Goal: Task Accomplishment & Management: Use online tool/utility

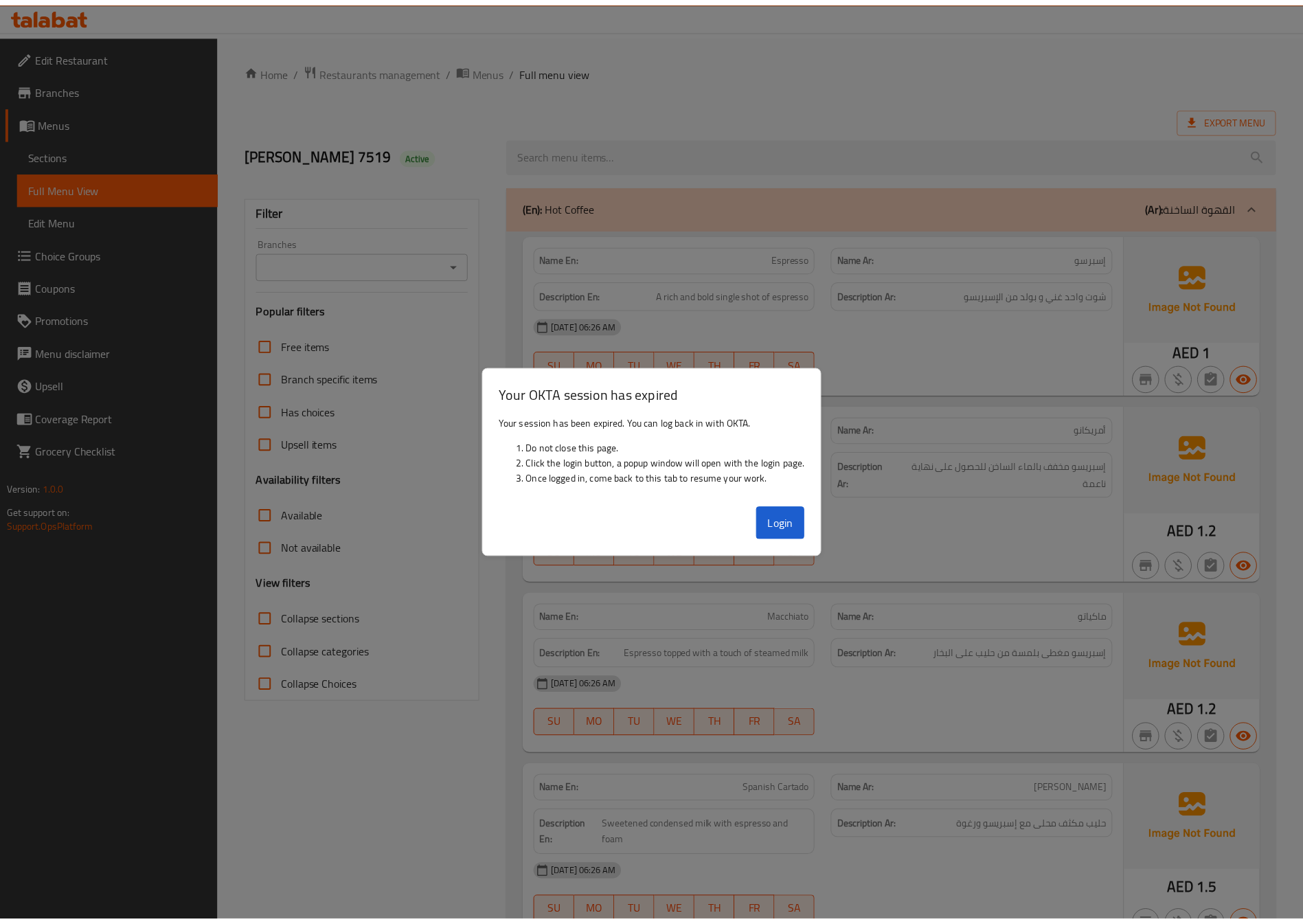
scroll to position [1339, 0]
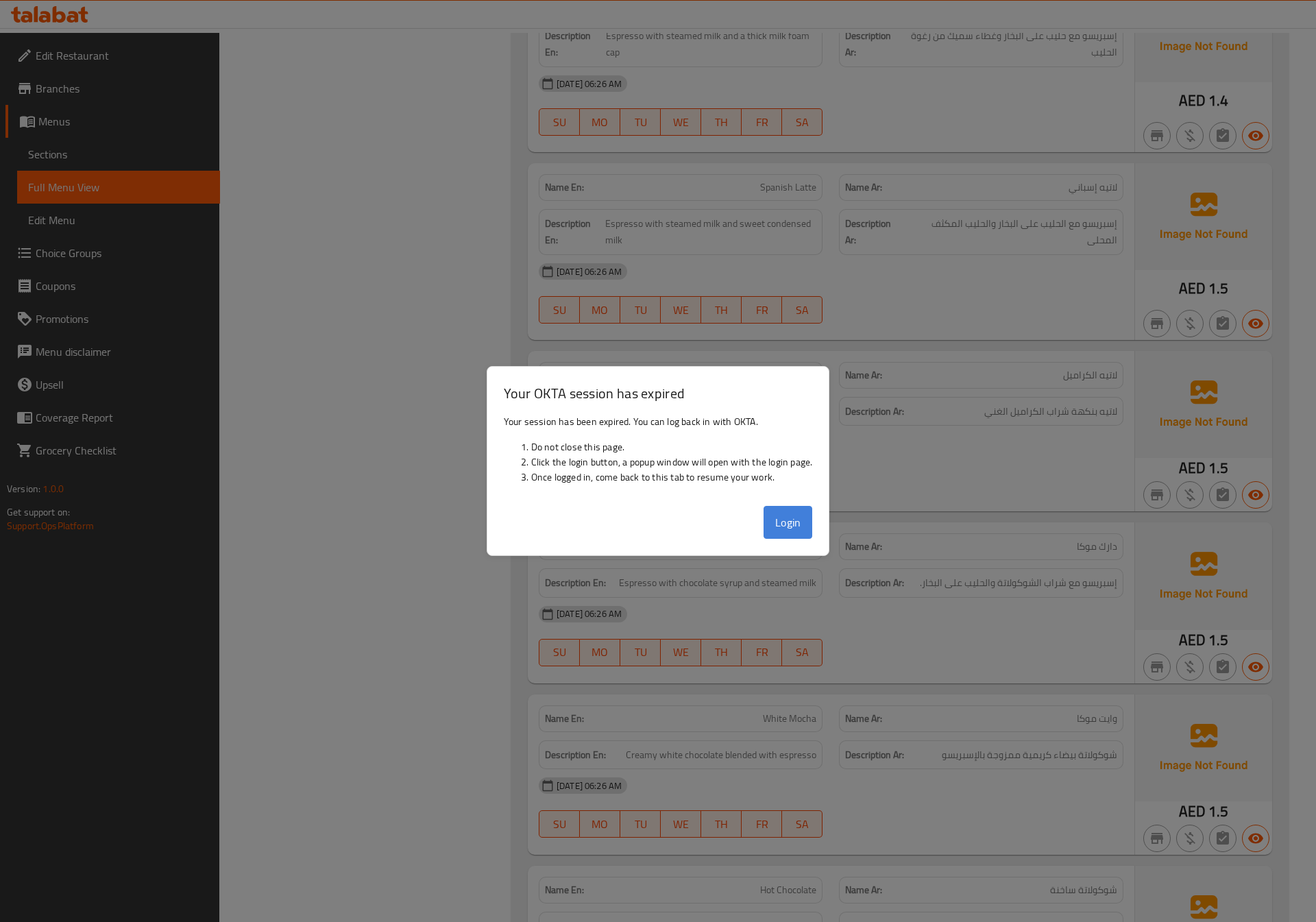
click at [773, 522] on button "Login" at bounding box center [789, 523] width 50 height 33
click at [778, 524] on button "Login" at bounding box center [789, 523] width 50 height 33
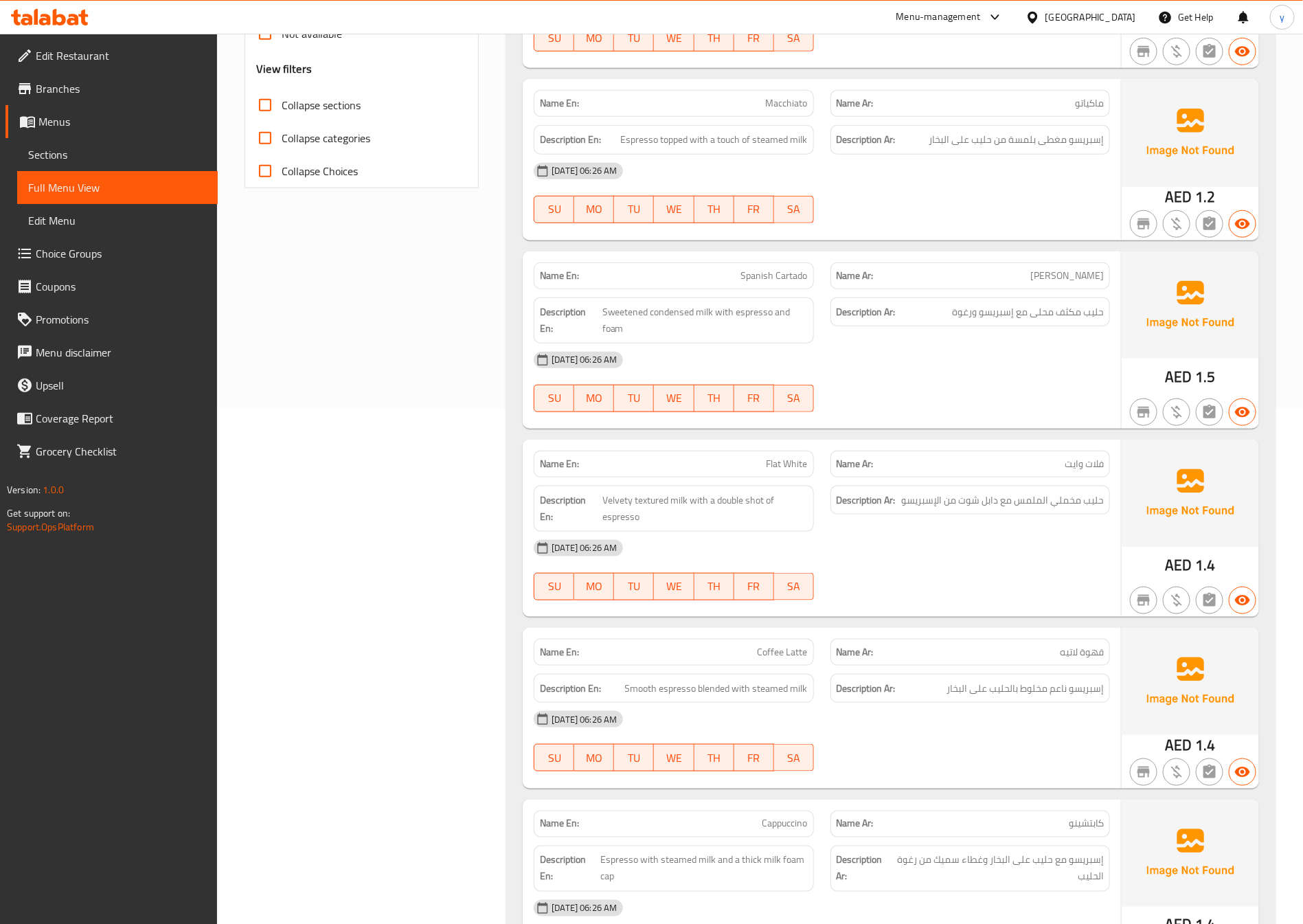
scroll to position [0, 0]
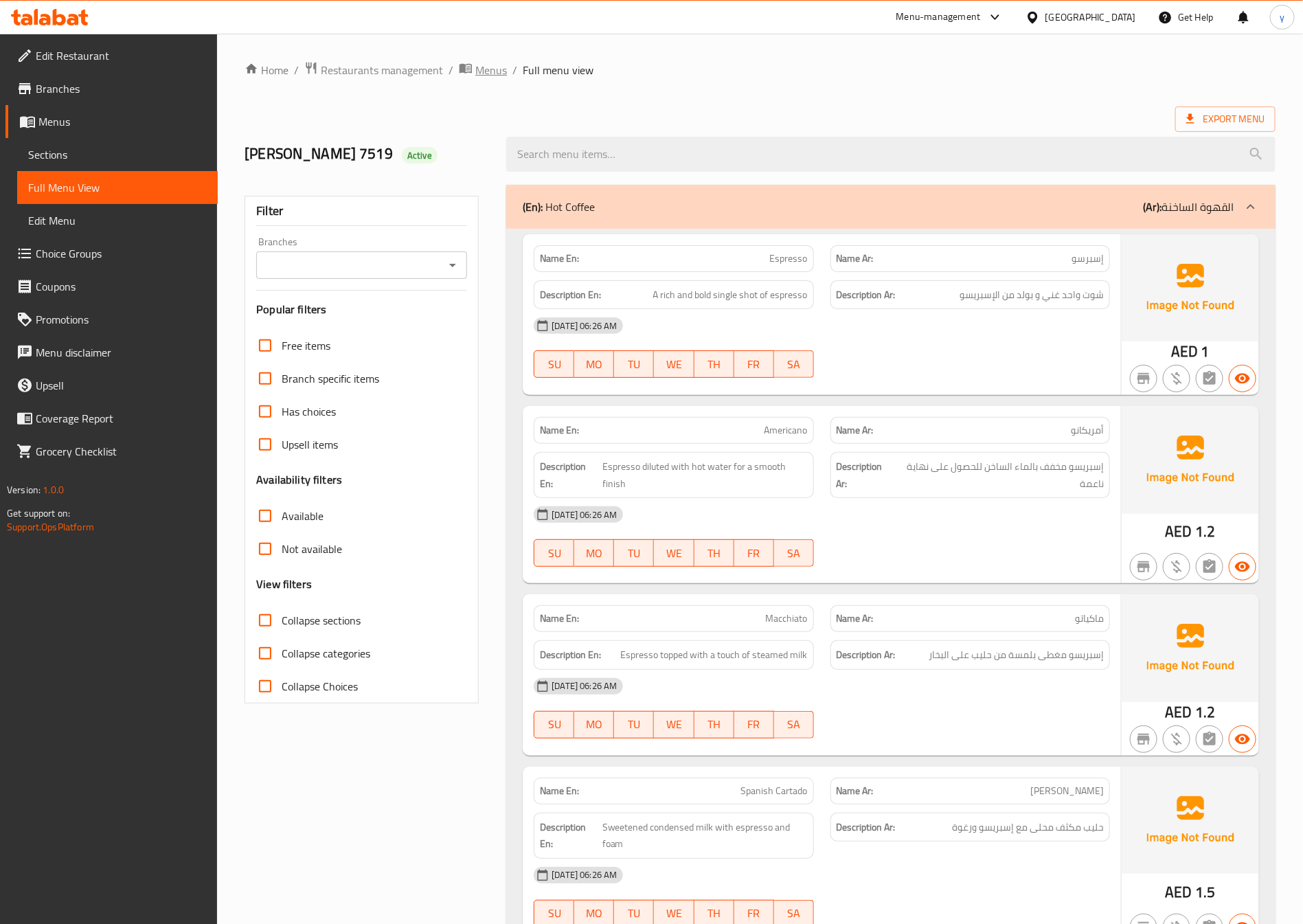
click at [487, 78] on span "Menus" at bounding box center [491, 70] width 32 height 17
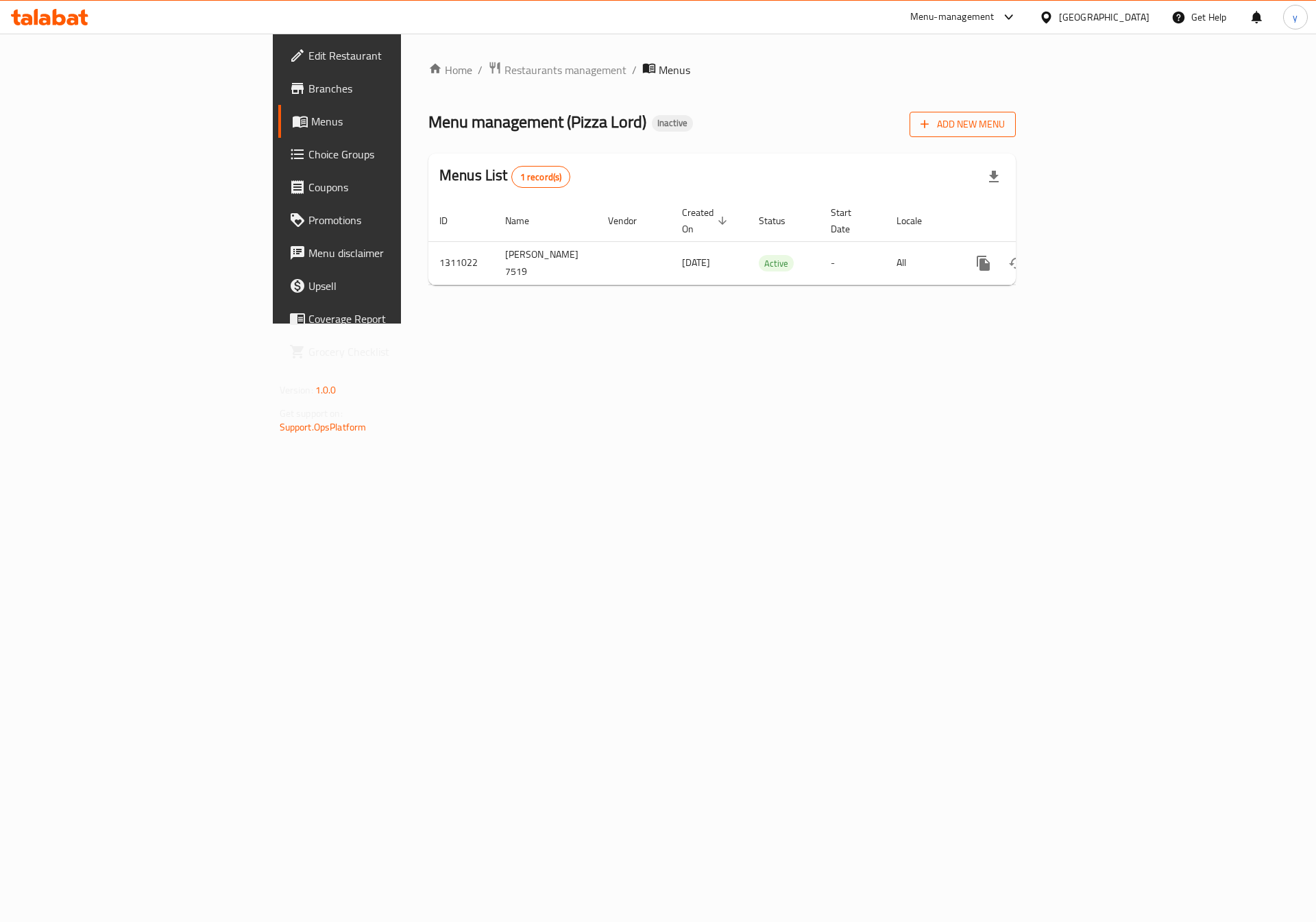
click at [1005, 129] on span "Add New Menu" at bounding box center [963, 124] width 85 height 17
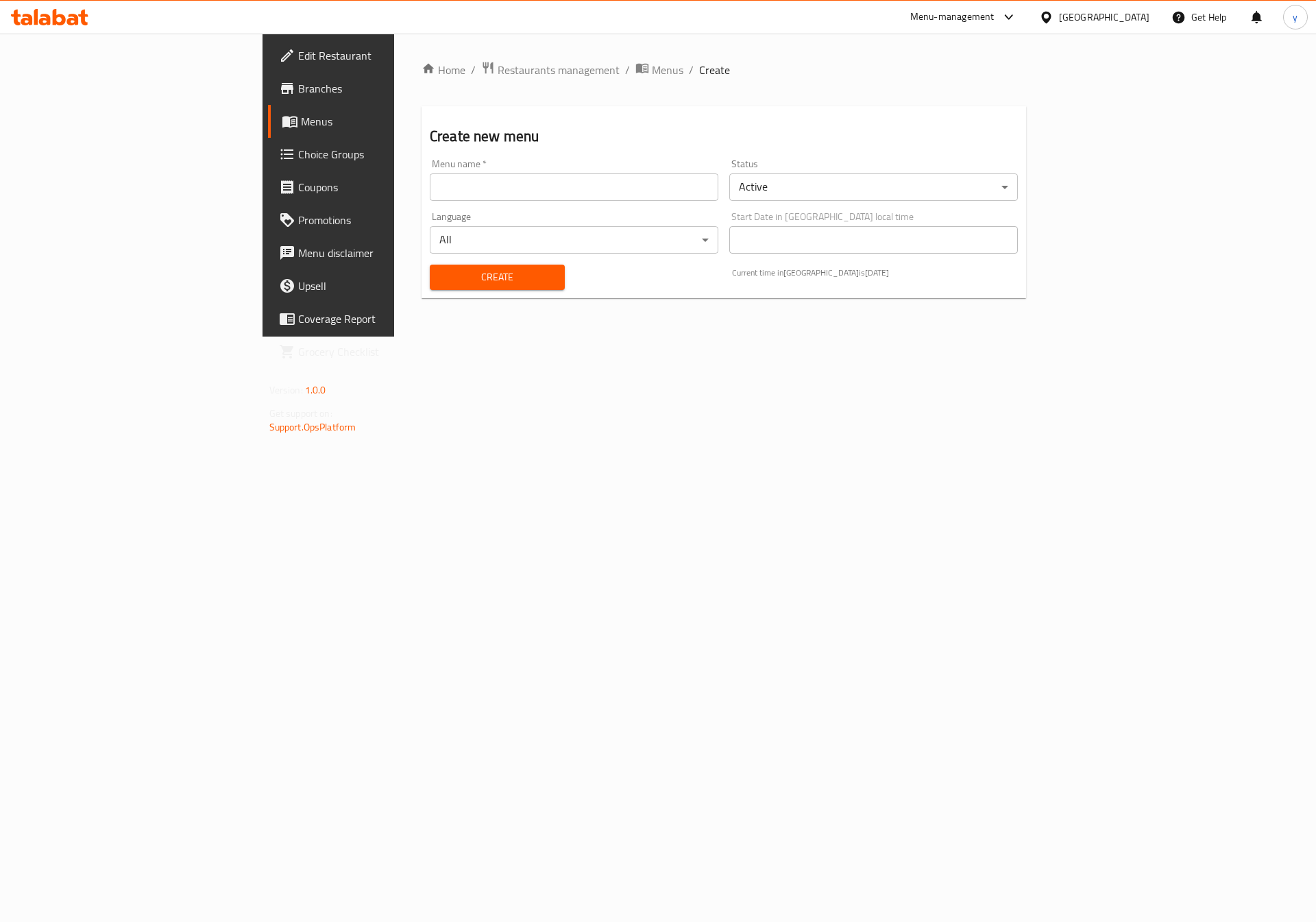
click at [619, 192] on input "text" at bounding box center [574, 186] width 288 height 27
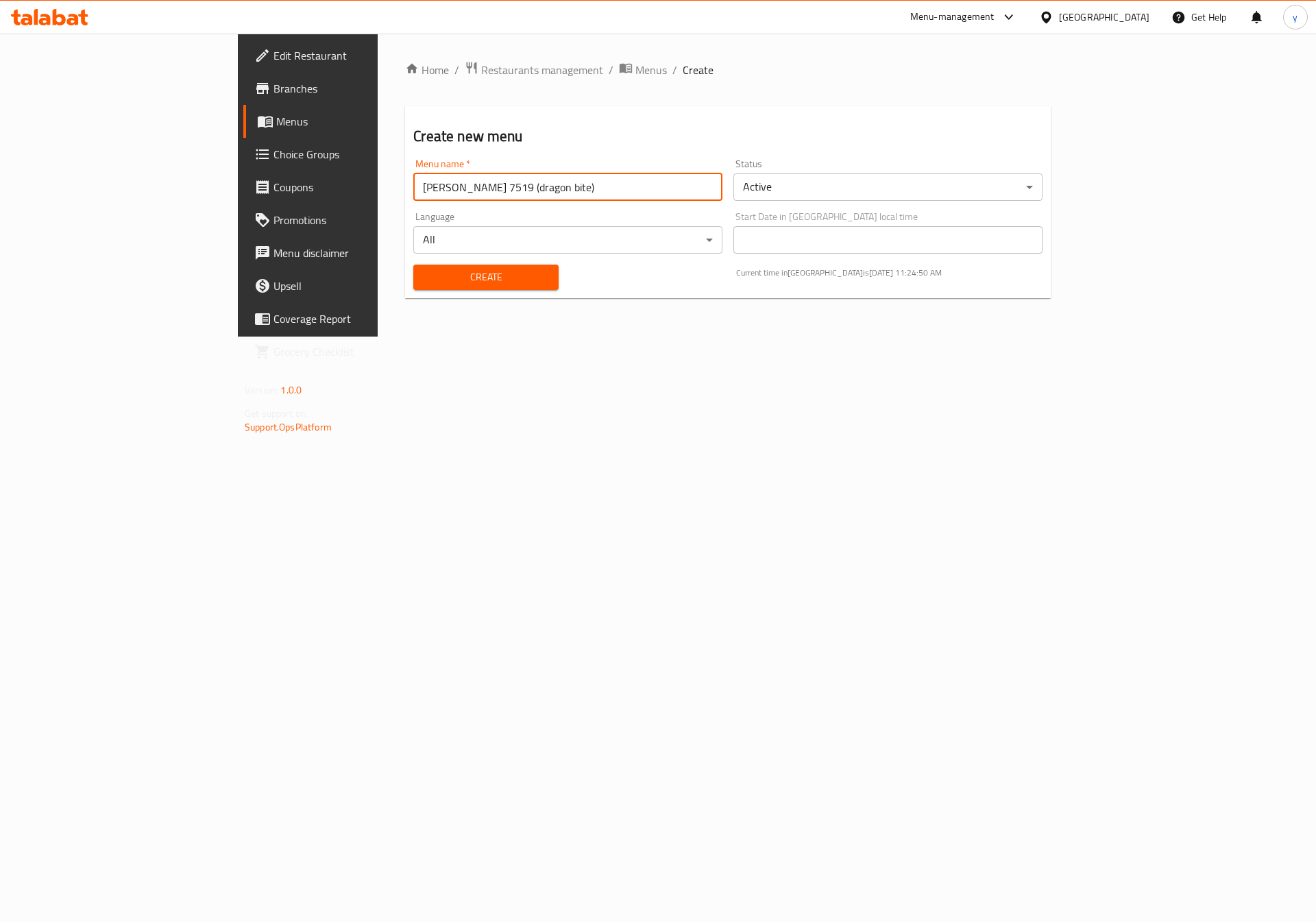
type input "[PERSON_NAME] 7519 (dragon bite)"
click at [466, 272] on span "Create" at bounding box center [486, 277] width 123 height 17
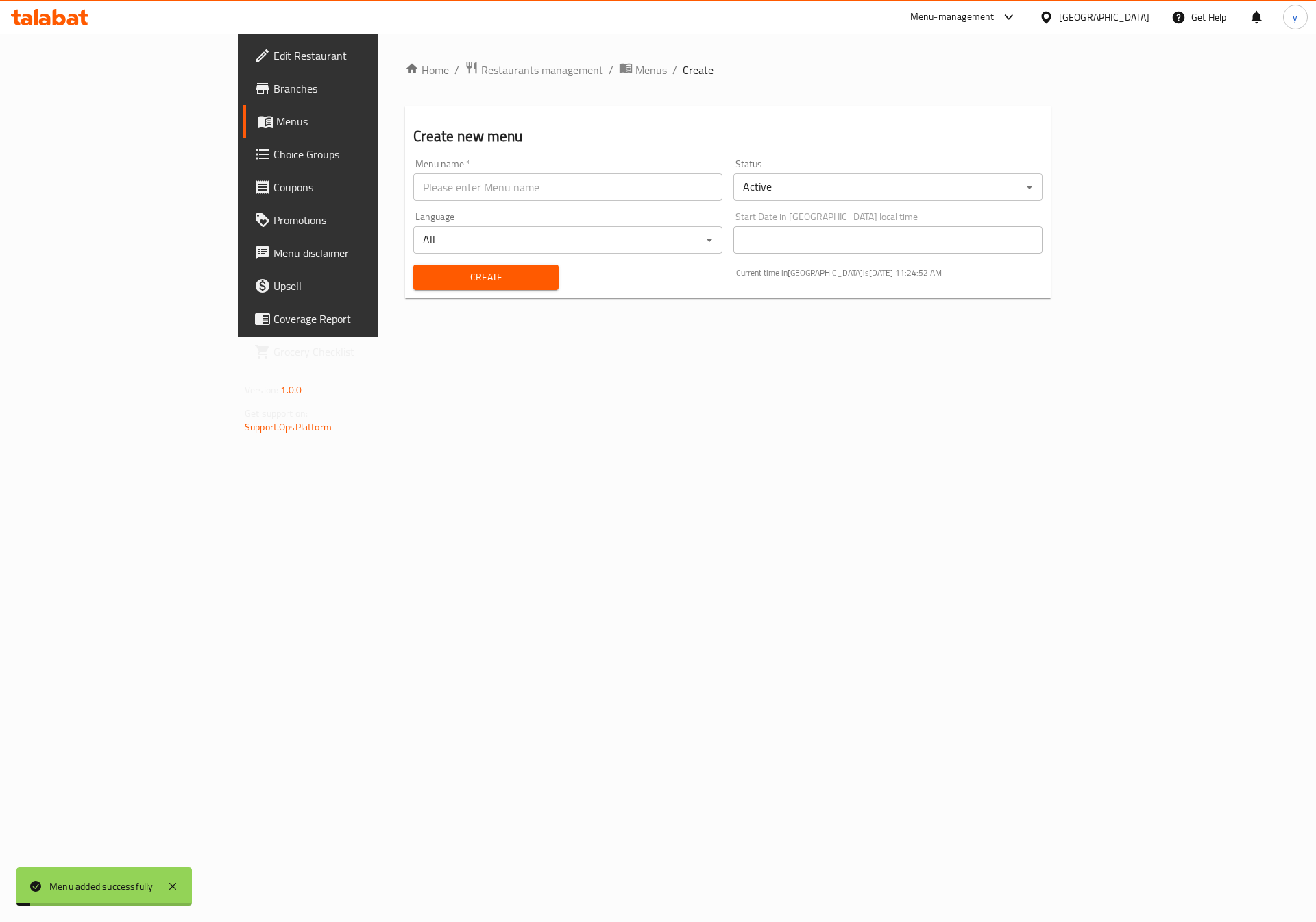
click at [619, 69] on span "breadcrumb" at bounding box center [627, 70] width 17 height 18
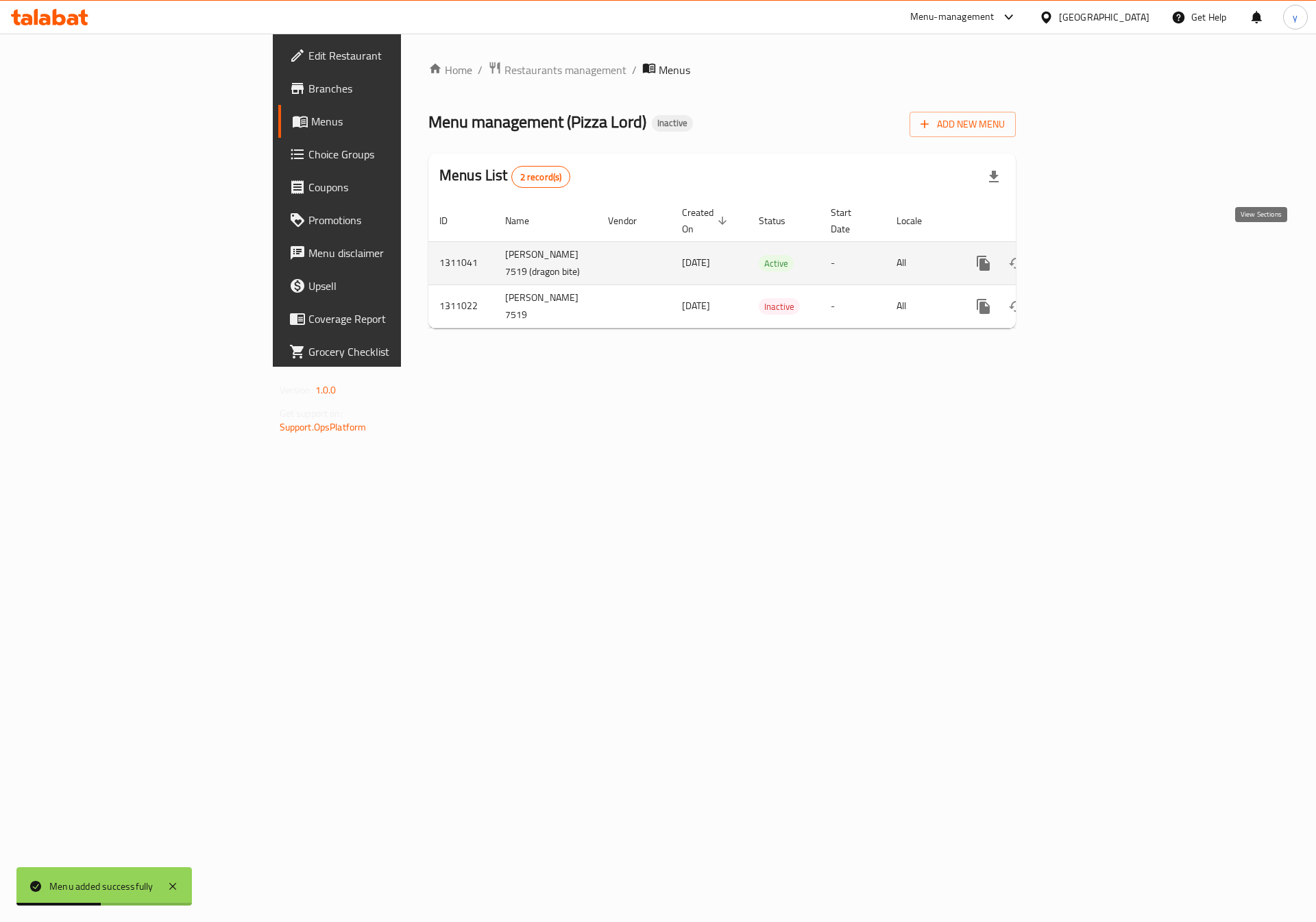
click at [1099, 252] on link "enhanced table" at bounding box center [1082, 263] width 33 height 33
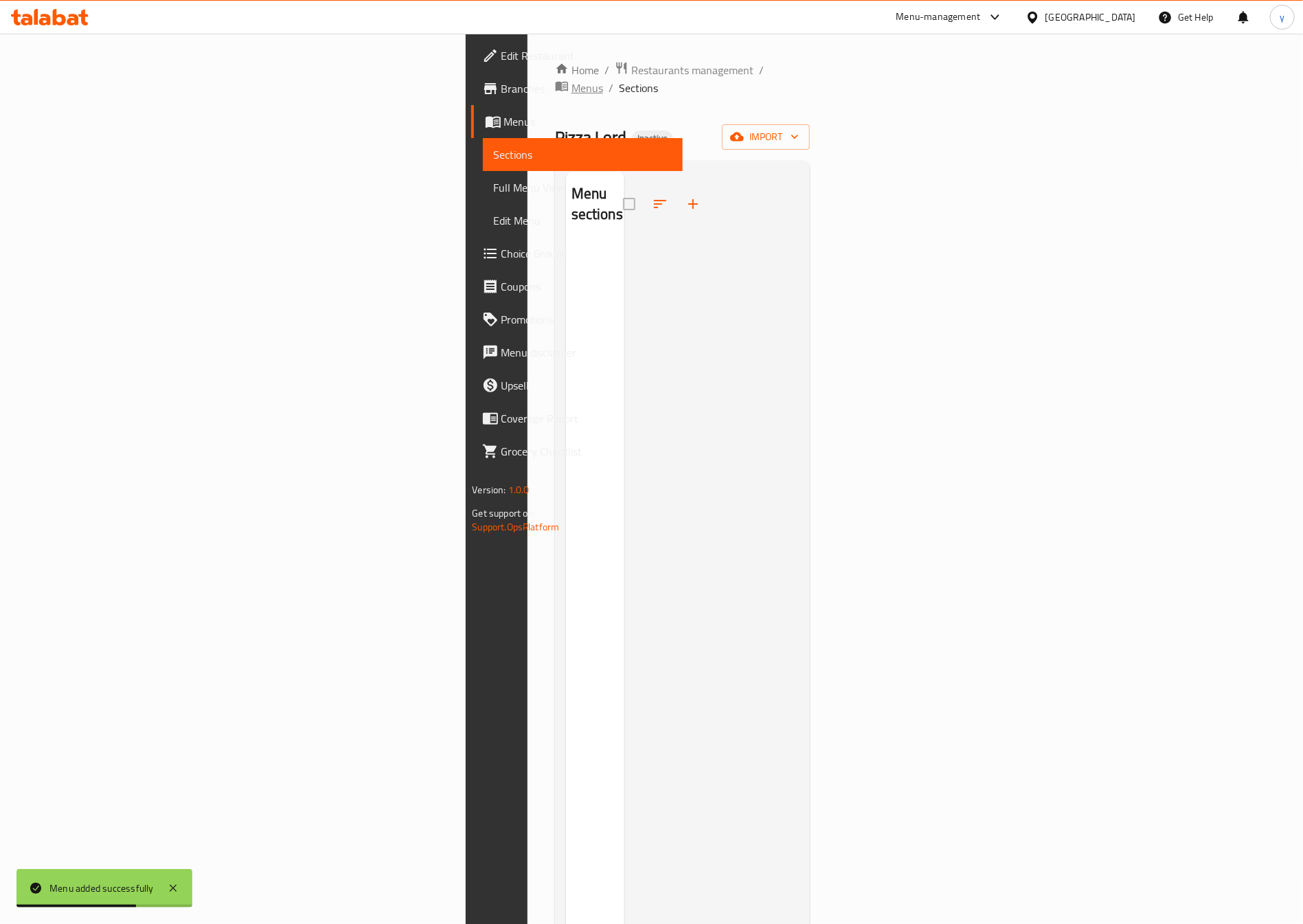
click at [571, 80] on span "Menus" at bounding box center [587, 88] width 32 height 17
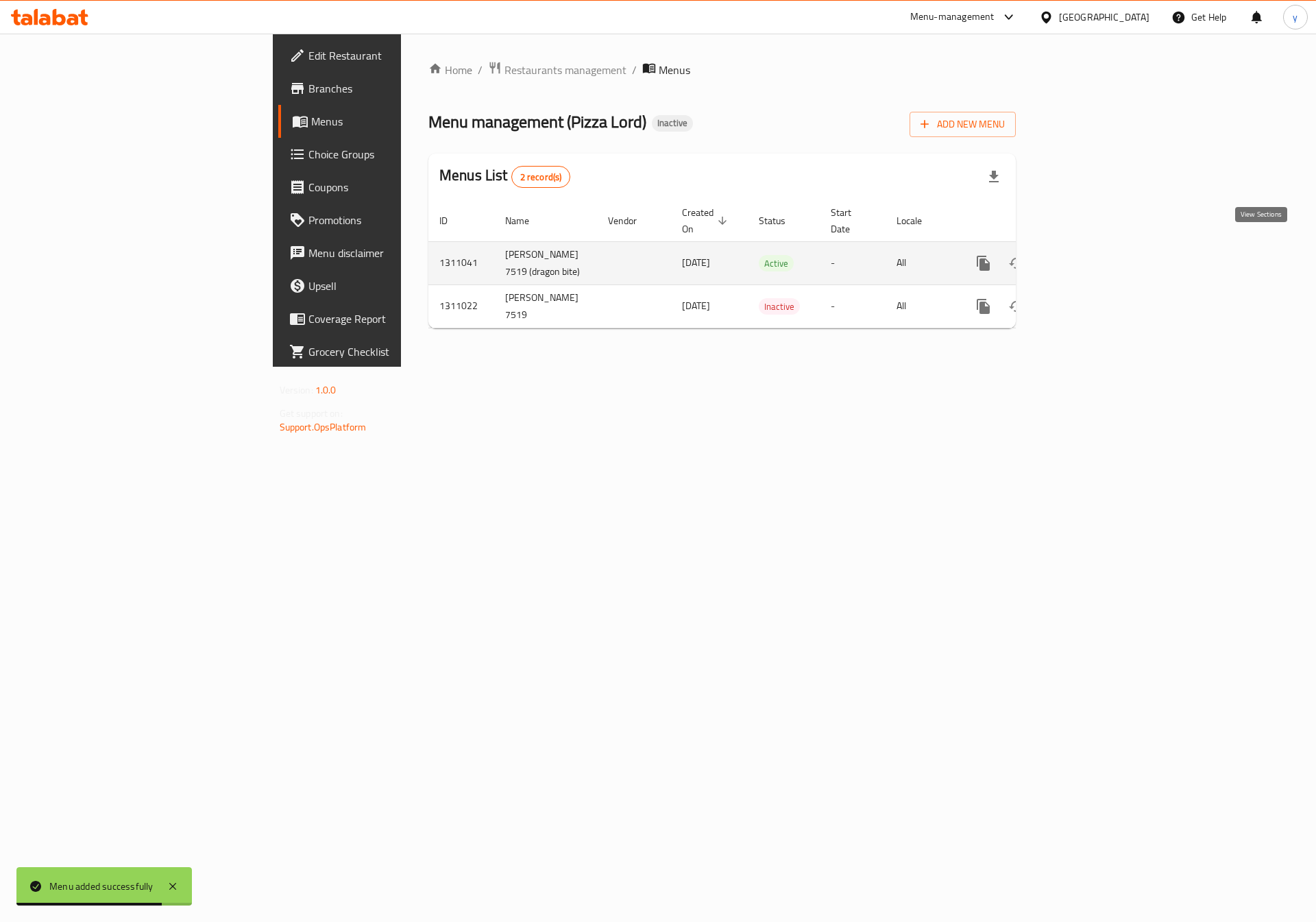
click at [1089, 257] on icon "enhanced table" at bounding box center [1082, 263] width 12 height 12
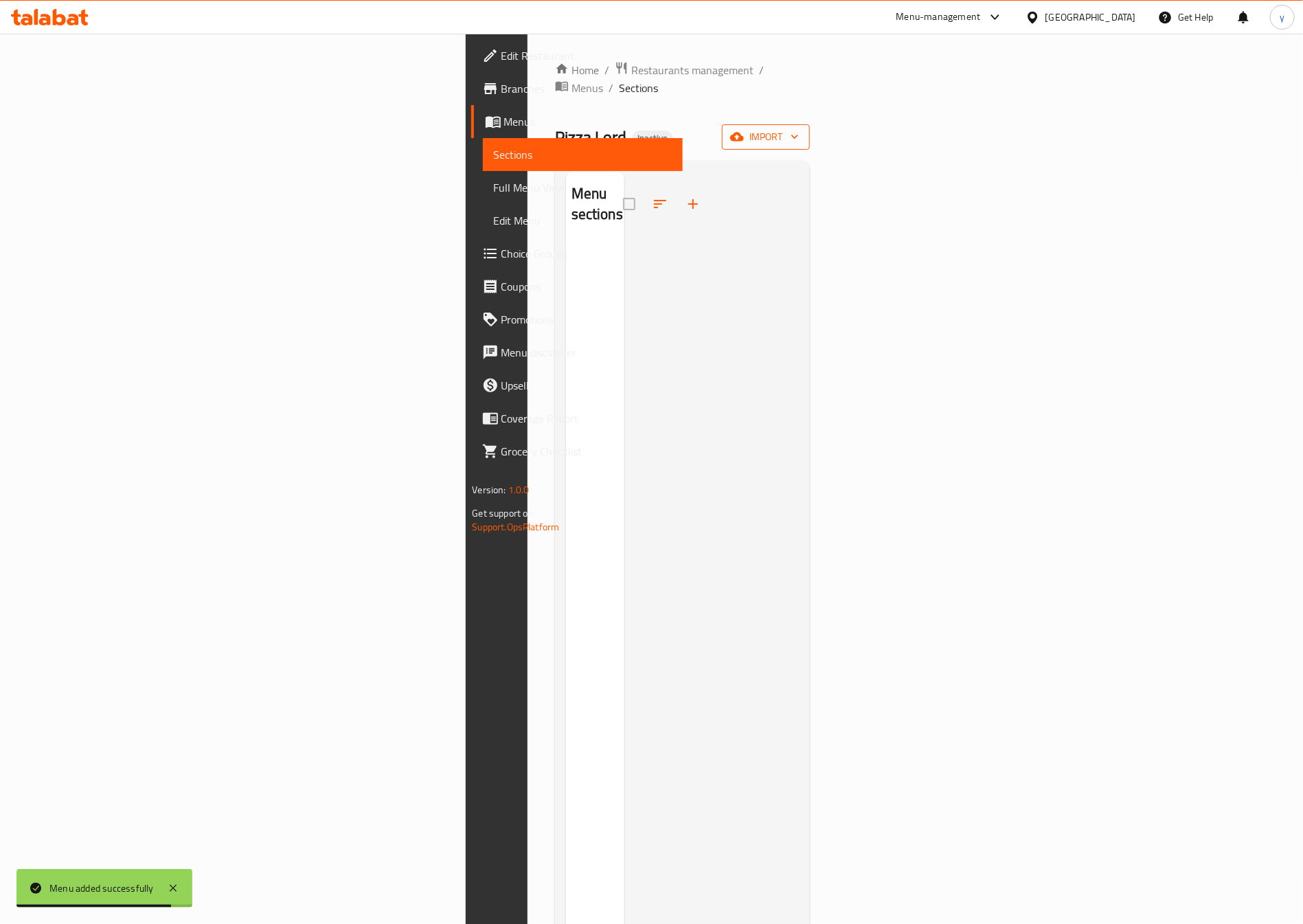
click at [799, 129] on span "import" at bounding box center [766, 137] width 66 height 17
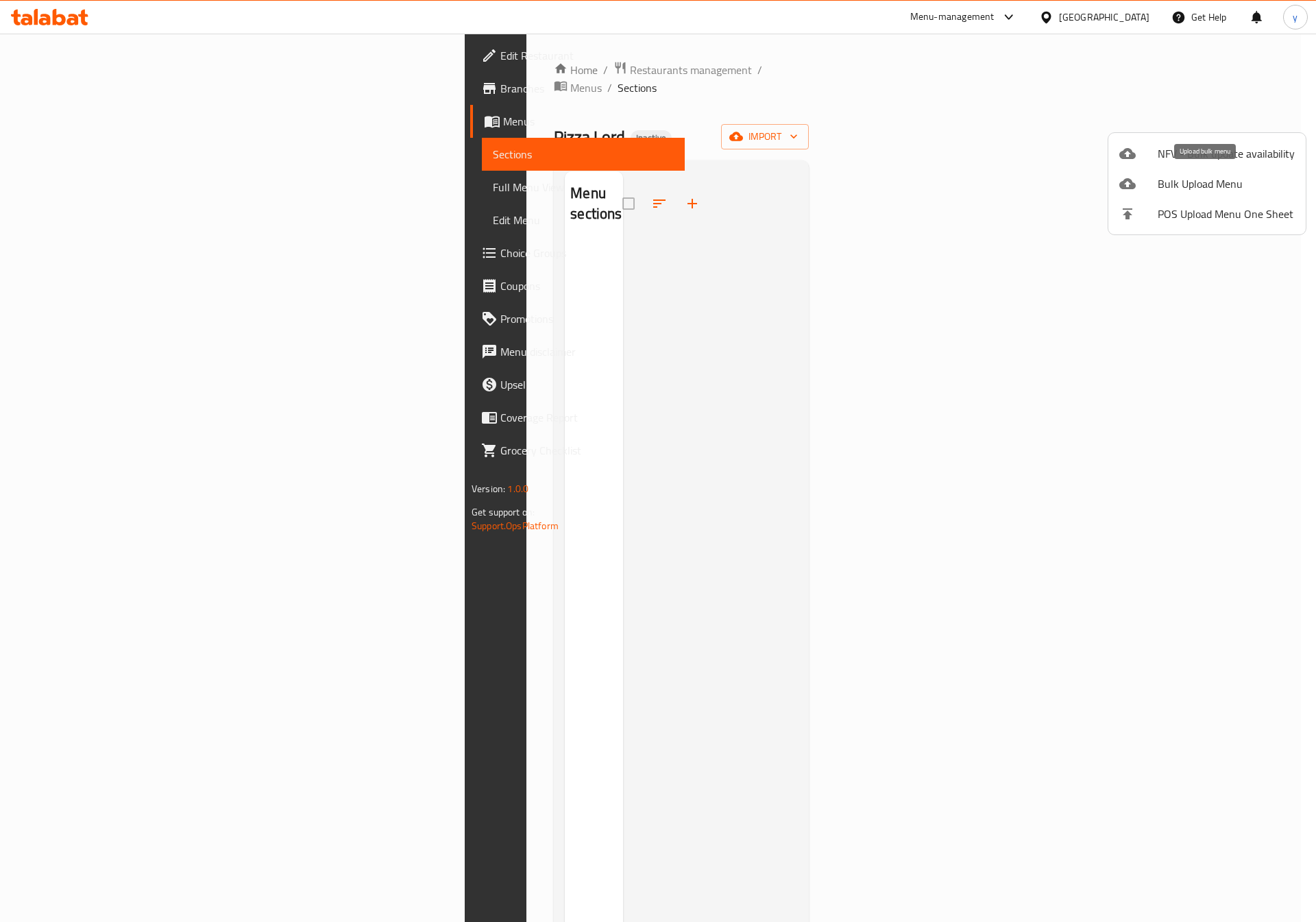
click at [1189, 176] on span "Bulk Upload Menu" at bounding box center [1226, 184] width 137 height 17
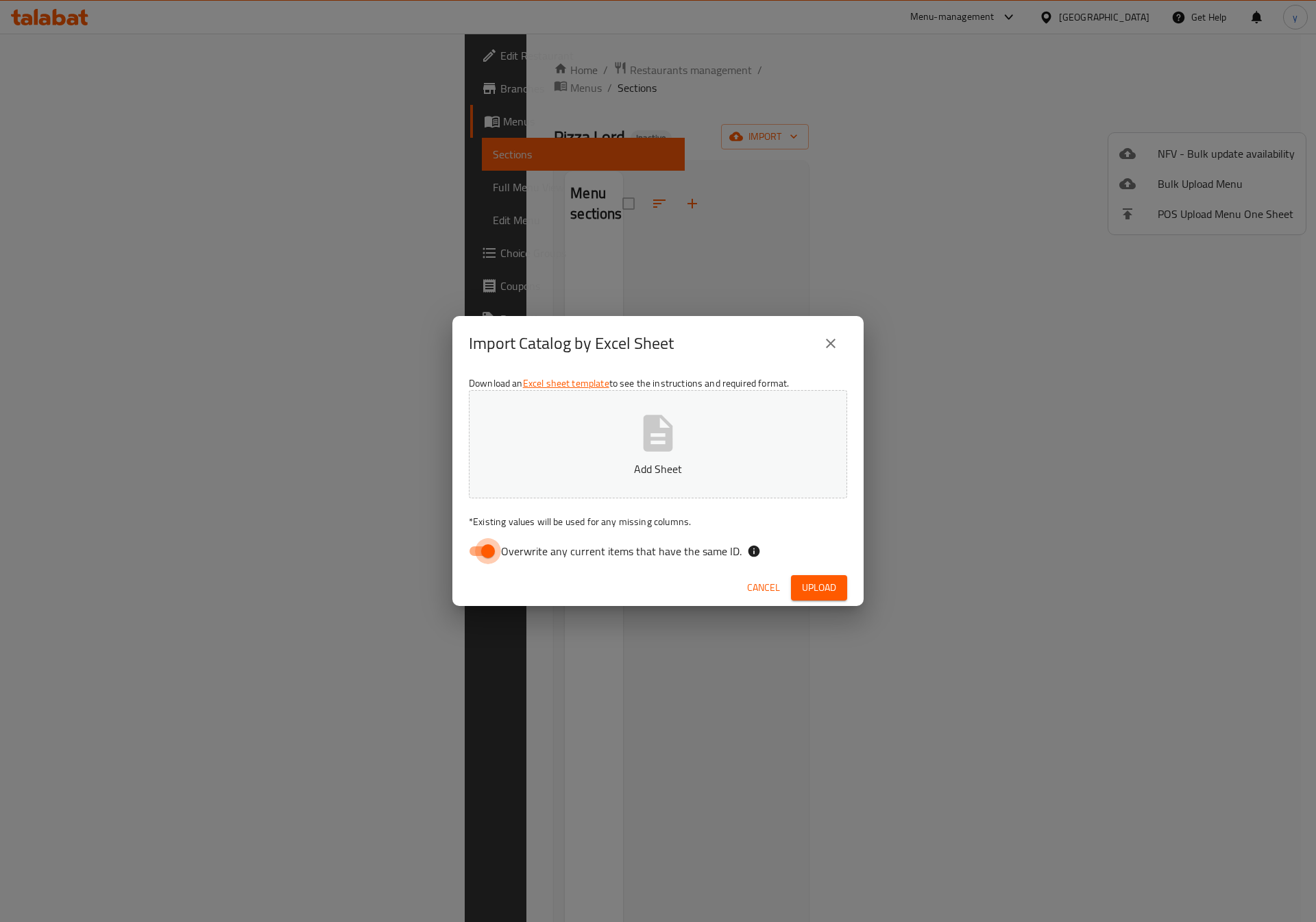
drag, startPoint x: 469, startPoint y: 558, endPoint x: 478, endPoint y: 558, distance: 9.0
click at [473, 558] on input "Overwrite any current items that have the same ID." at bounding box center [488, 550] width 78 height 26
checkbox input "false"
click at [662, 455] on button "Add Sheet" at bounding box center [658, 444] width 379 height 109
click at [825, 582] on span "Upload" at bounding box center [819, 587] width 34 height 17
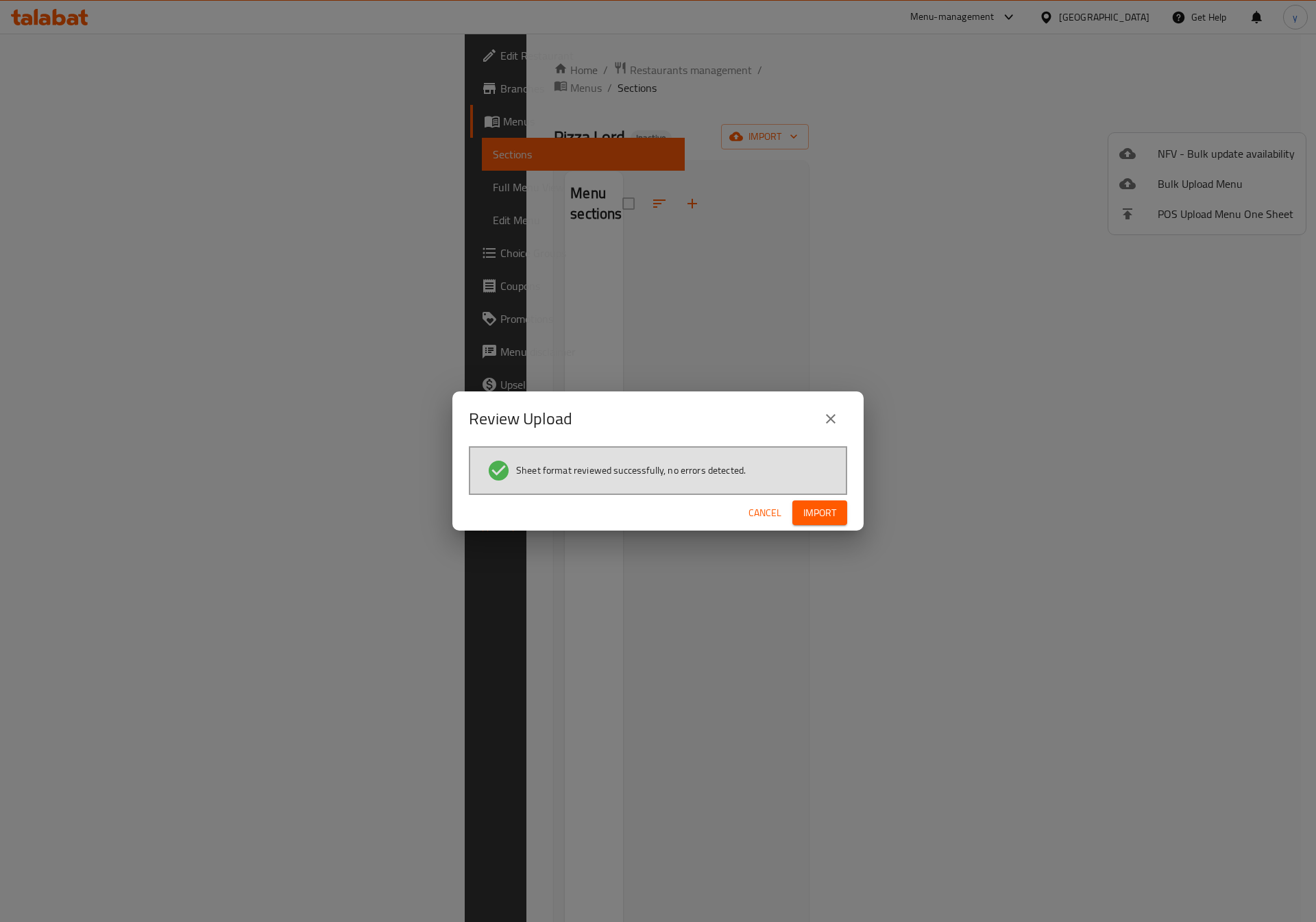
click at [821, 509] on span "Import" at bounding box center [820, 513] width 33 height 17
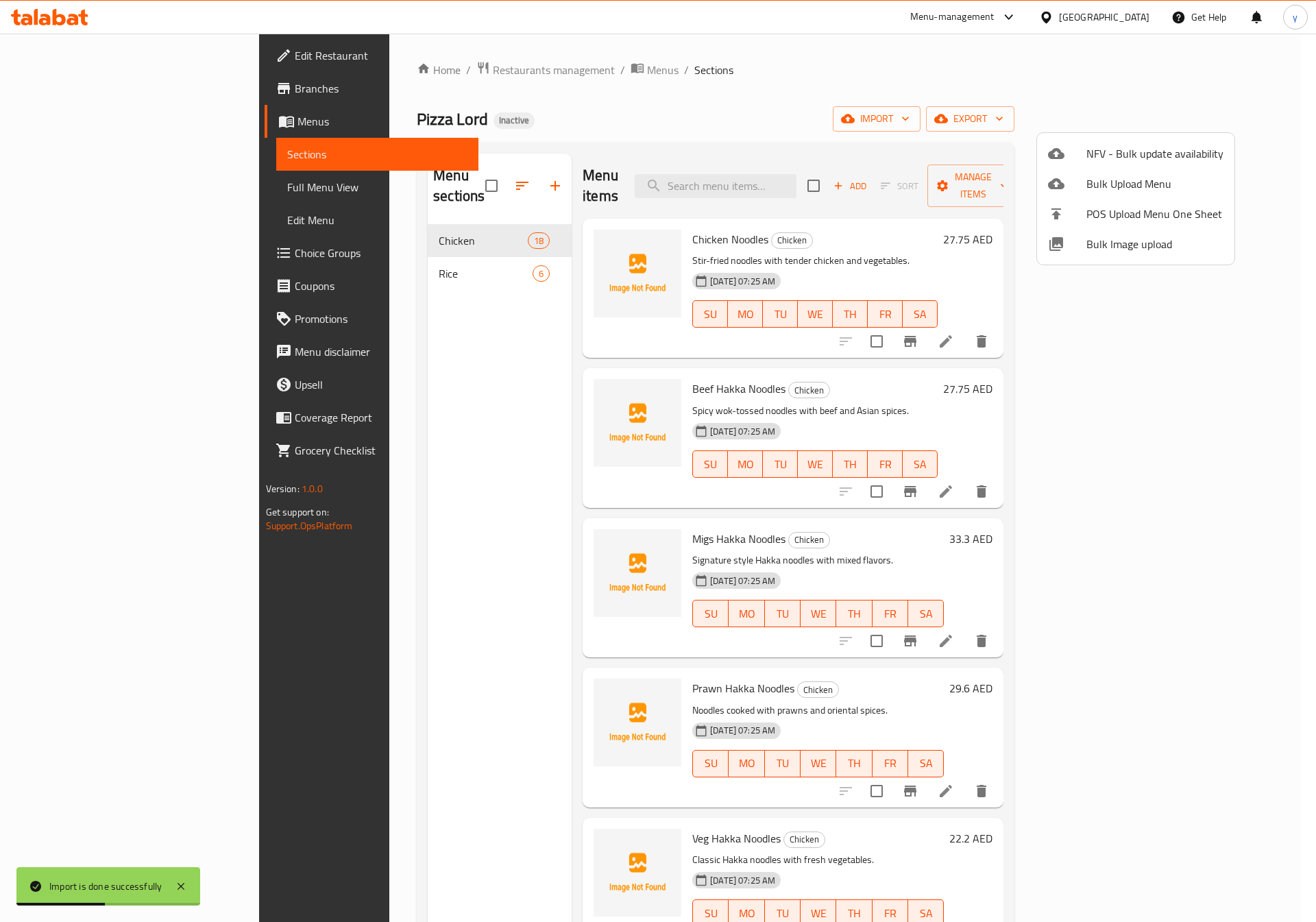
click at [893, 95] on div at bounding box center [658, 461] width 1316 height 922
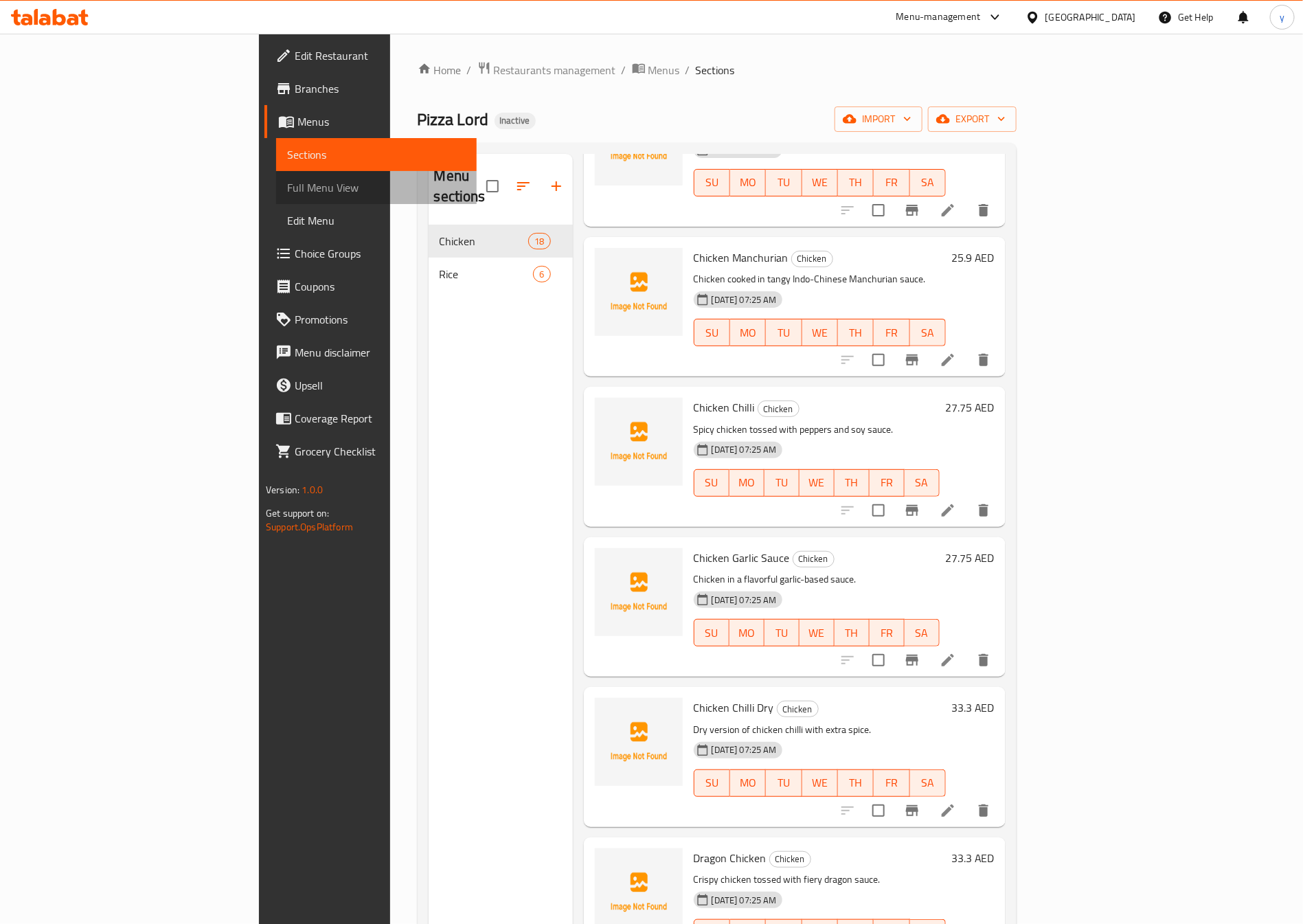
click at [287, 193] on span "Full Menu View" at bounding box center [376, 188] width 179 height 17
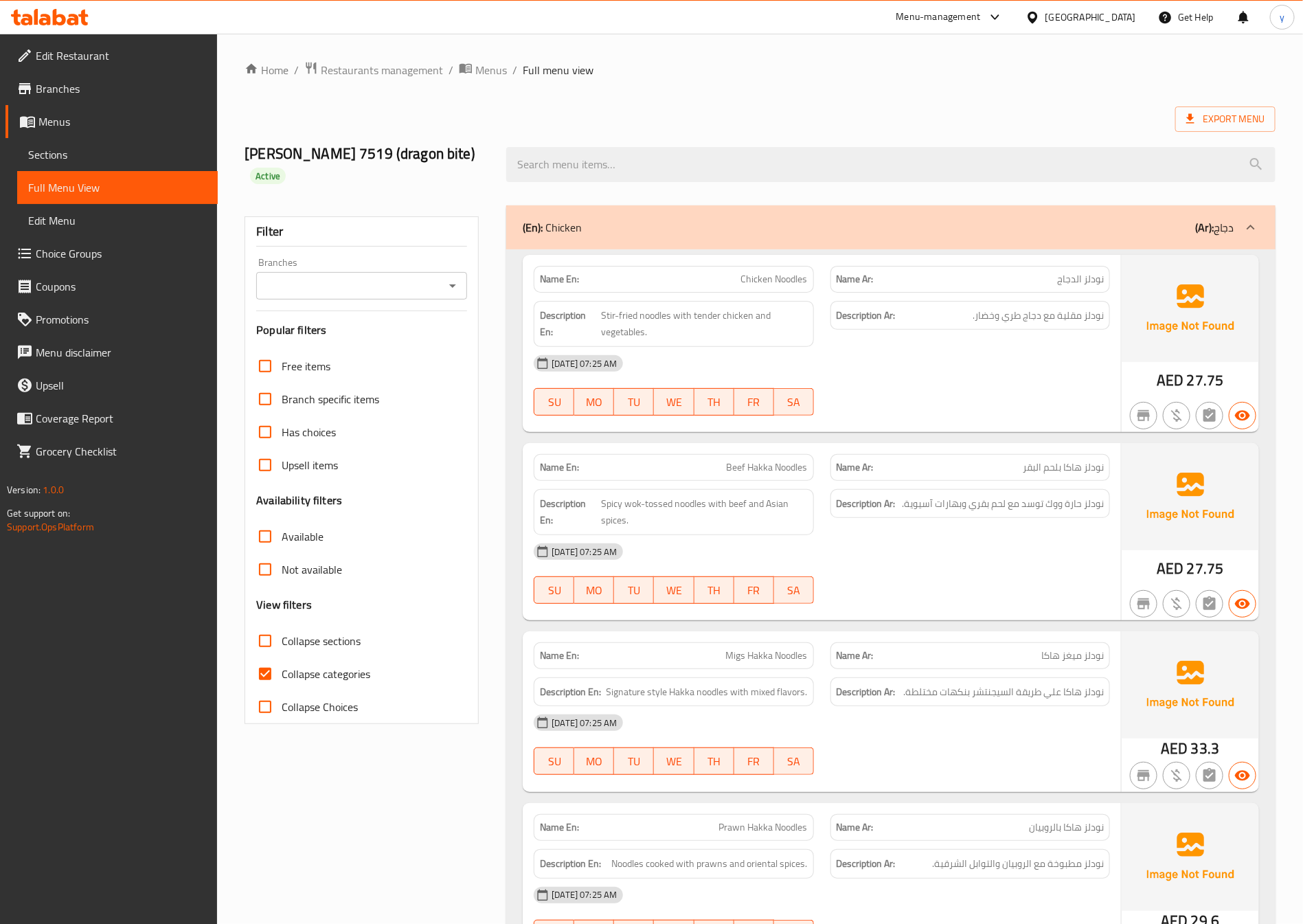
click at [301, 670] on span "Collapse categories" at bounding box center [326, 674] width 89 height 17
click at [282, 670] on input "Collapse categories" at bounding box center [265, 674] width 33 height 33
checkbox input "false"
drag, startPoint x: 741, startPoint y: 103, endPoint x: 839, endPoint y: 81, distance: 100.4
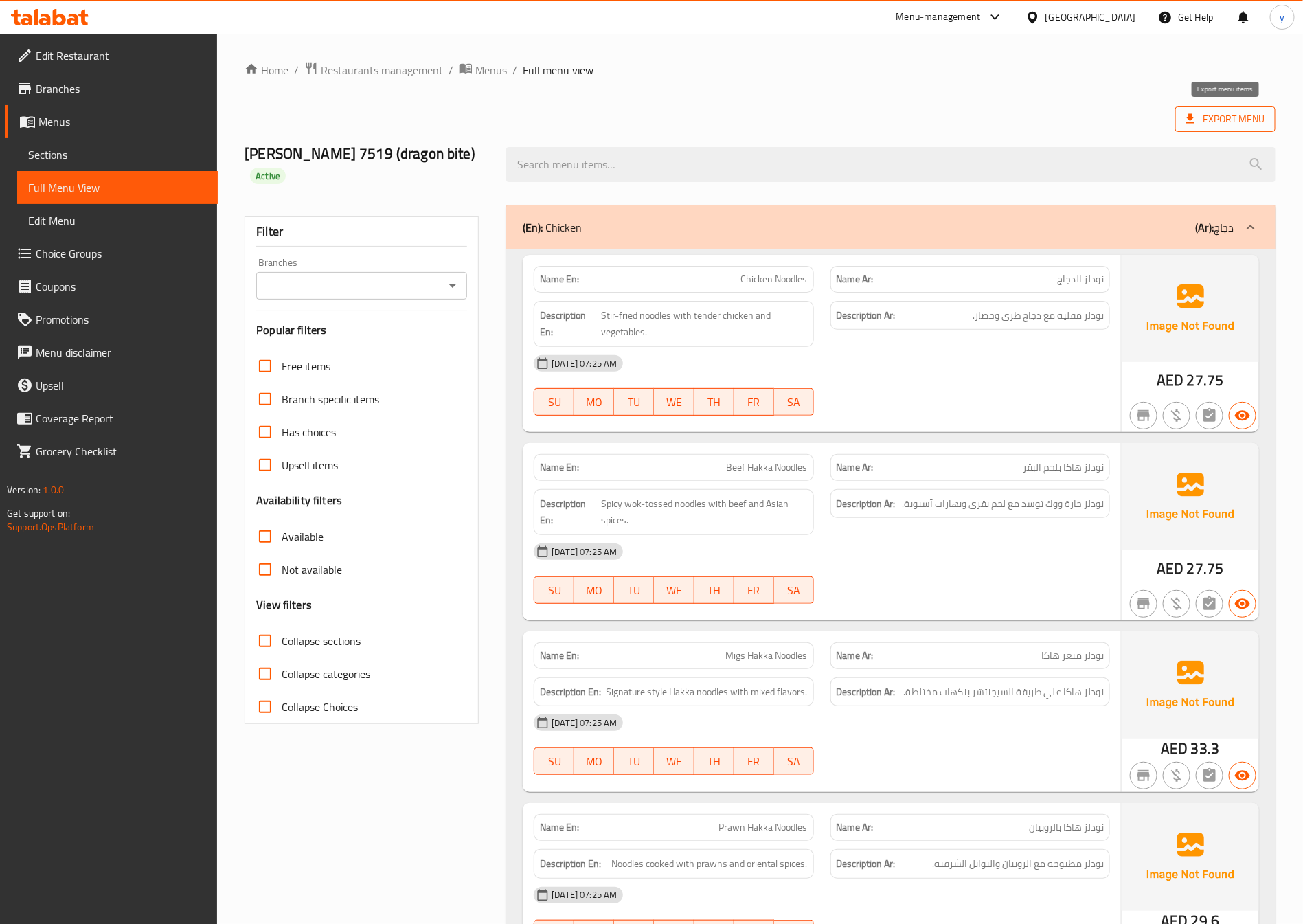
click at [1227, 110] on span "Export Menu" at bounding box center [1226, 119] width 78 height 17
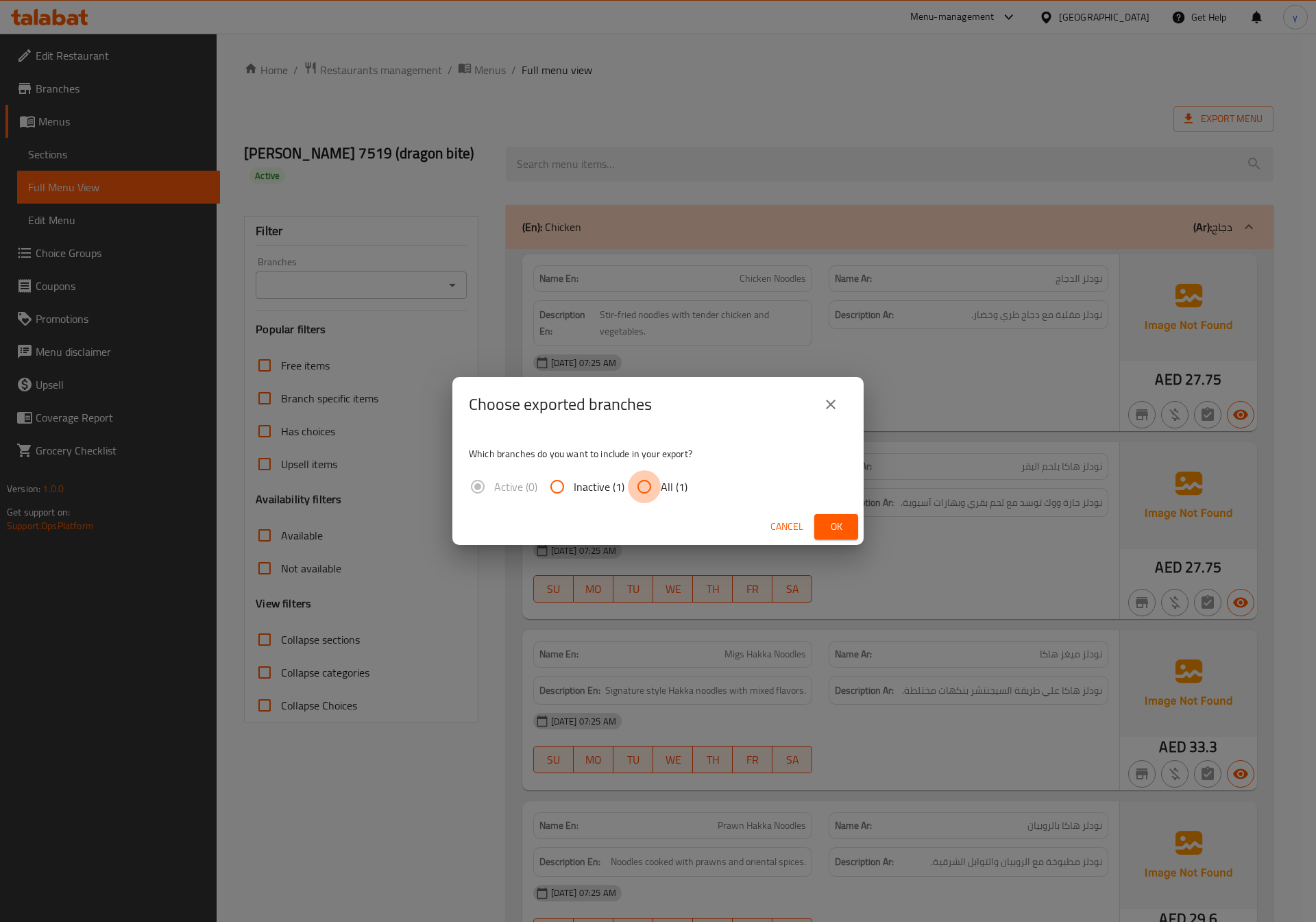
click at [646, 485] on input "All (1)" at bounding box center [645, 487] width 33 height 33
radio input "true"
click at [827, 527] on span "Ok" at bounding box center [836, 526] width 22 height 17
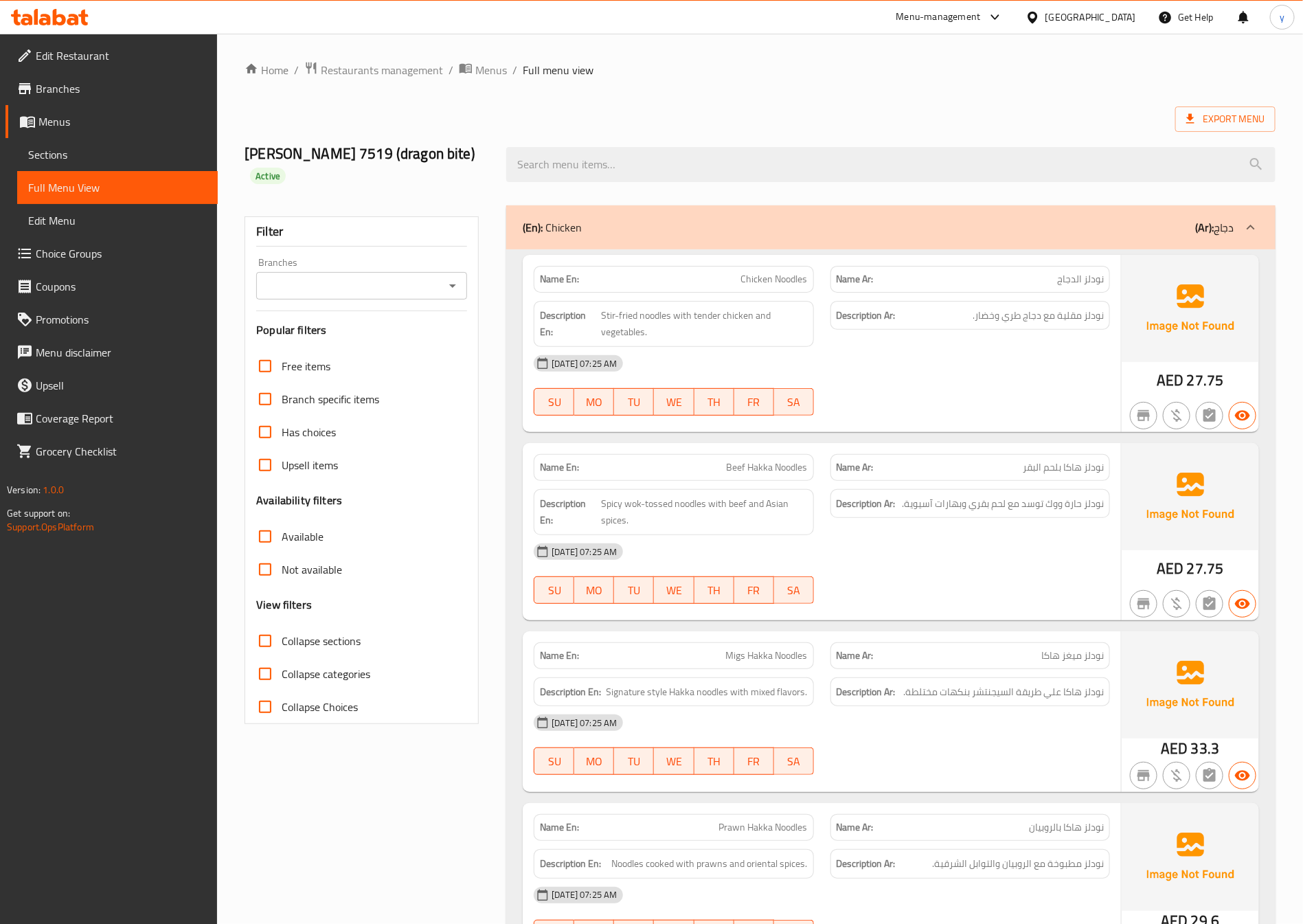
click at [86, 154] on span "Sections" at bounding box center [117, 154] width 179 height 17
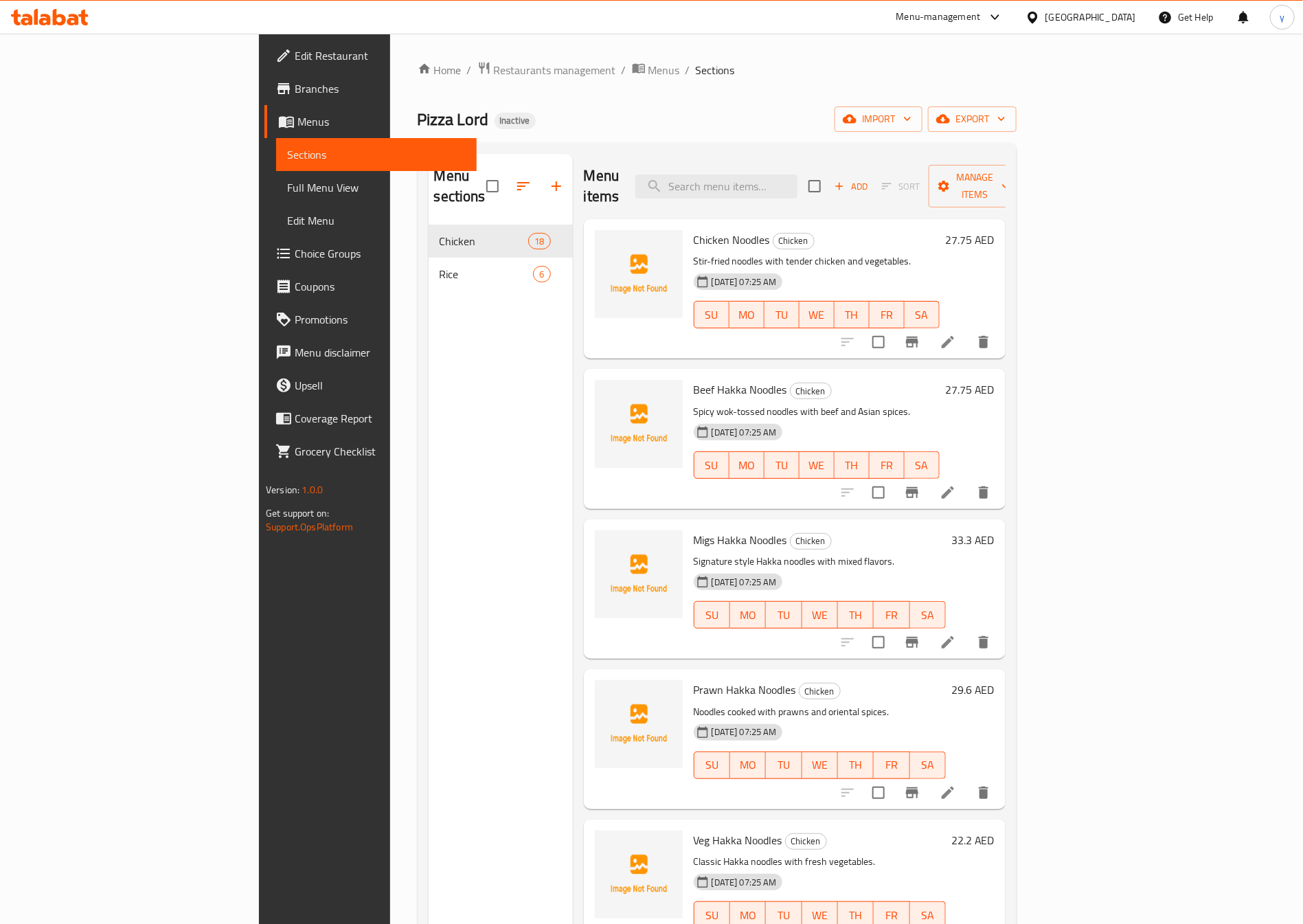
click at [287, 192] on span "Full Menu View" at bounding box center [376, 188] width 179 height 17
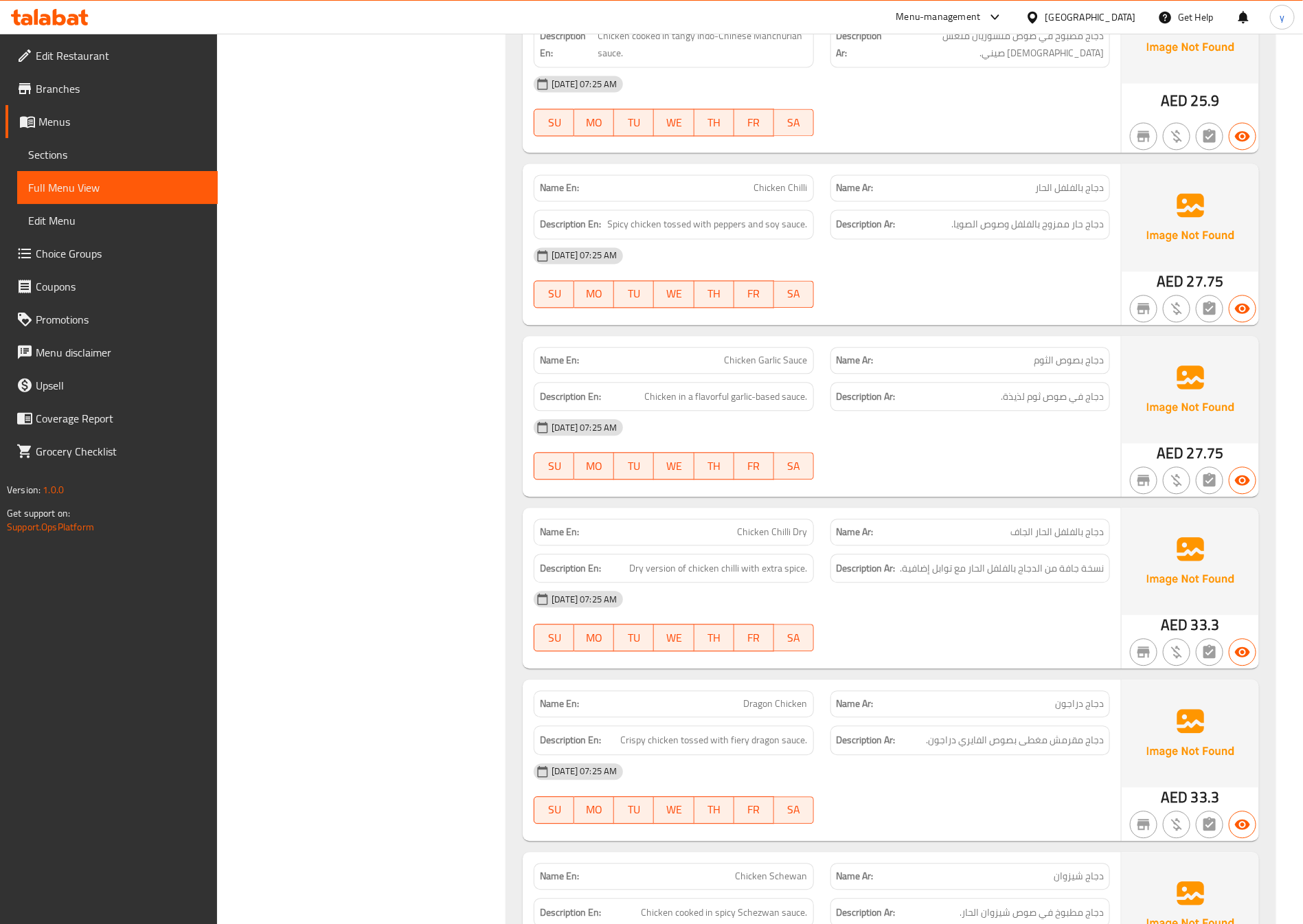
scroll to position [1442, 0]
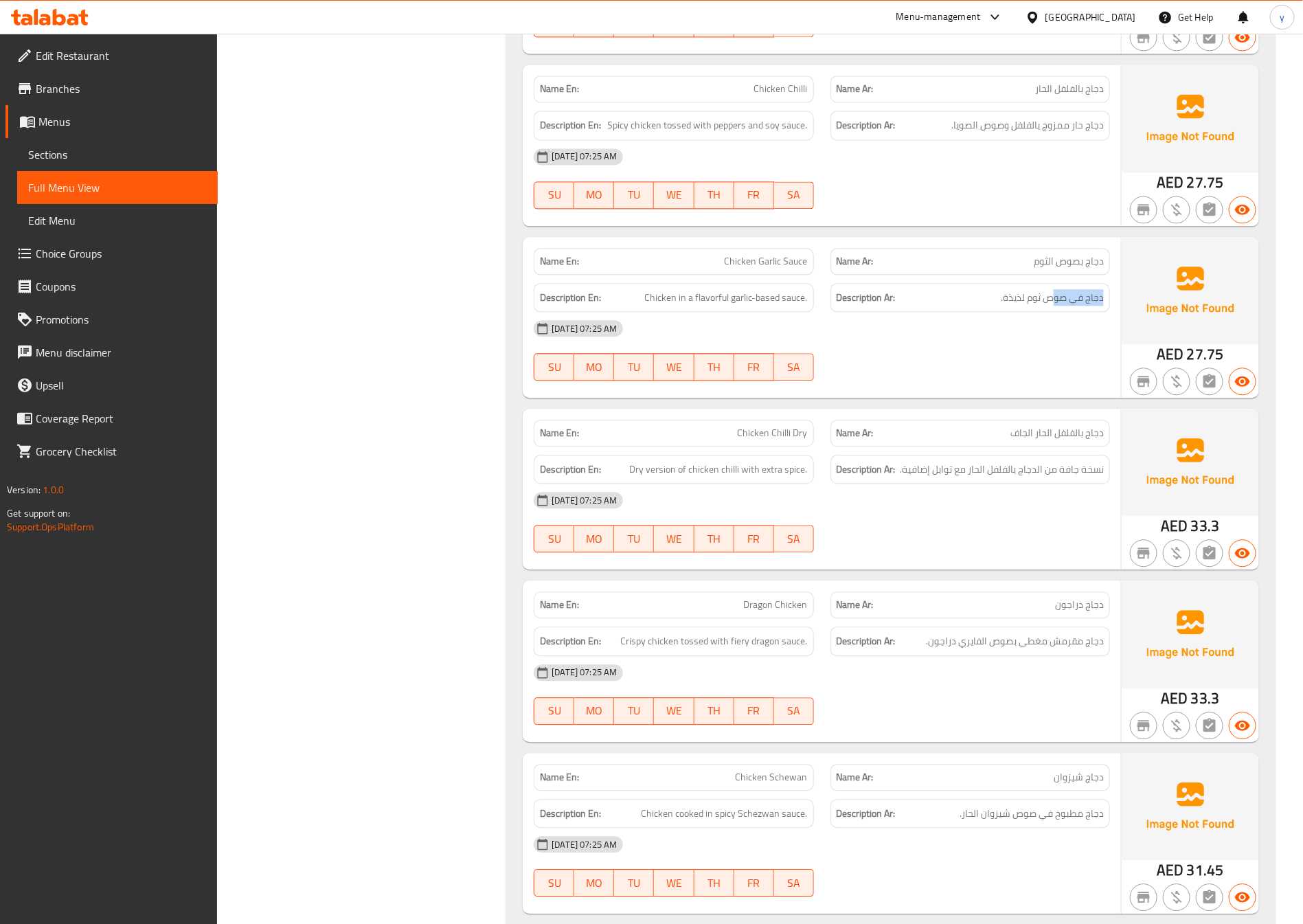
drag, startPoint x: 936, startPoint y: 303, endPoint x: 1050, endPoint y: 296, distance: 114.2
click at [1050, 296] on div "Description Ar: دجاج في صوص ثوم لذيذة." at bounding box center [970, 298] width 280 height 30
drag, startPoint x: 642, startPoint y: 306, endPoint x: 972, endPoint y: 313, distance: 330.1
click at [972, 313] on div "Description En: Chicken in a flavorful garlic-based sauce. Description Ar: دجاج…" at bounding box center [822, 297] width 593 height 46
click at [936, 354] on div "11-09-2025 07:25 AM SU MO TU WE TH FR SA" at bounding box center [822, 350] width 593 height 77
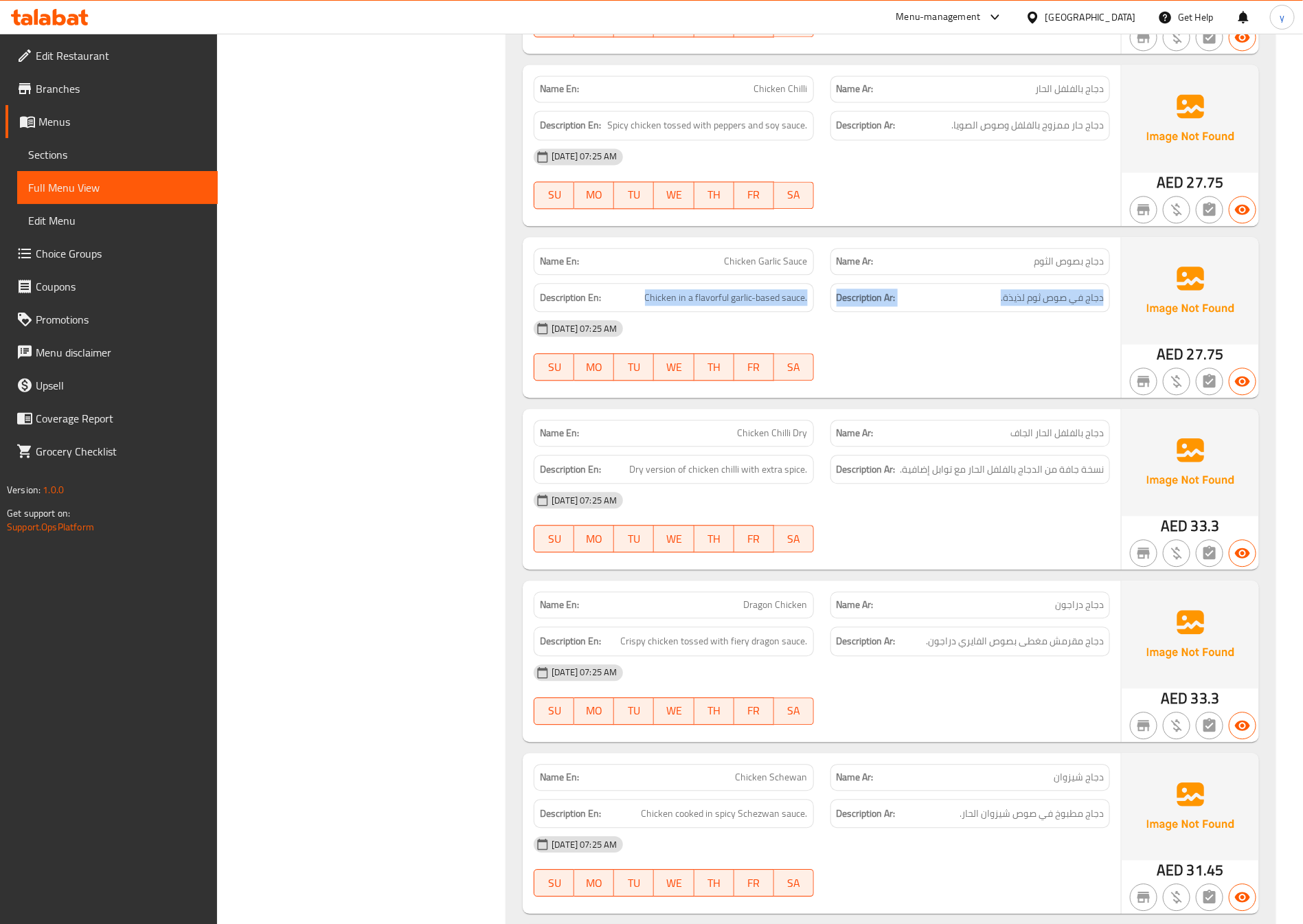
drag, startPoint x: 631, startPoint y: 311, endPoint x: 957, endPoint y: 297, distance: 326.3
click at [957, 297] on div "Description En: Chicken in a flavorful garlic-based sauce. Description Ar: دجاج…" at bounding box center [822, 297] width 593 height 46
click at [955, 312] on div "Description Ar: دجاج في صوص ثوم لذيذة." at bounding box center [970, 298] width 280 height 30
click at [967, 345] on div "[DATE] 07:25 AM" at bounding box center [822, 329] width 593 height 33
drag, startPoint x: 616, startPoint y: 316, endPoint x: 972, endPoint y: 291, distance: 356.9
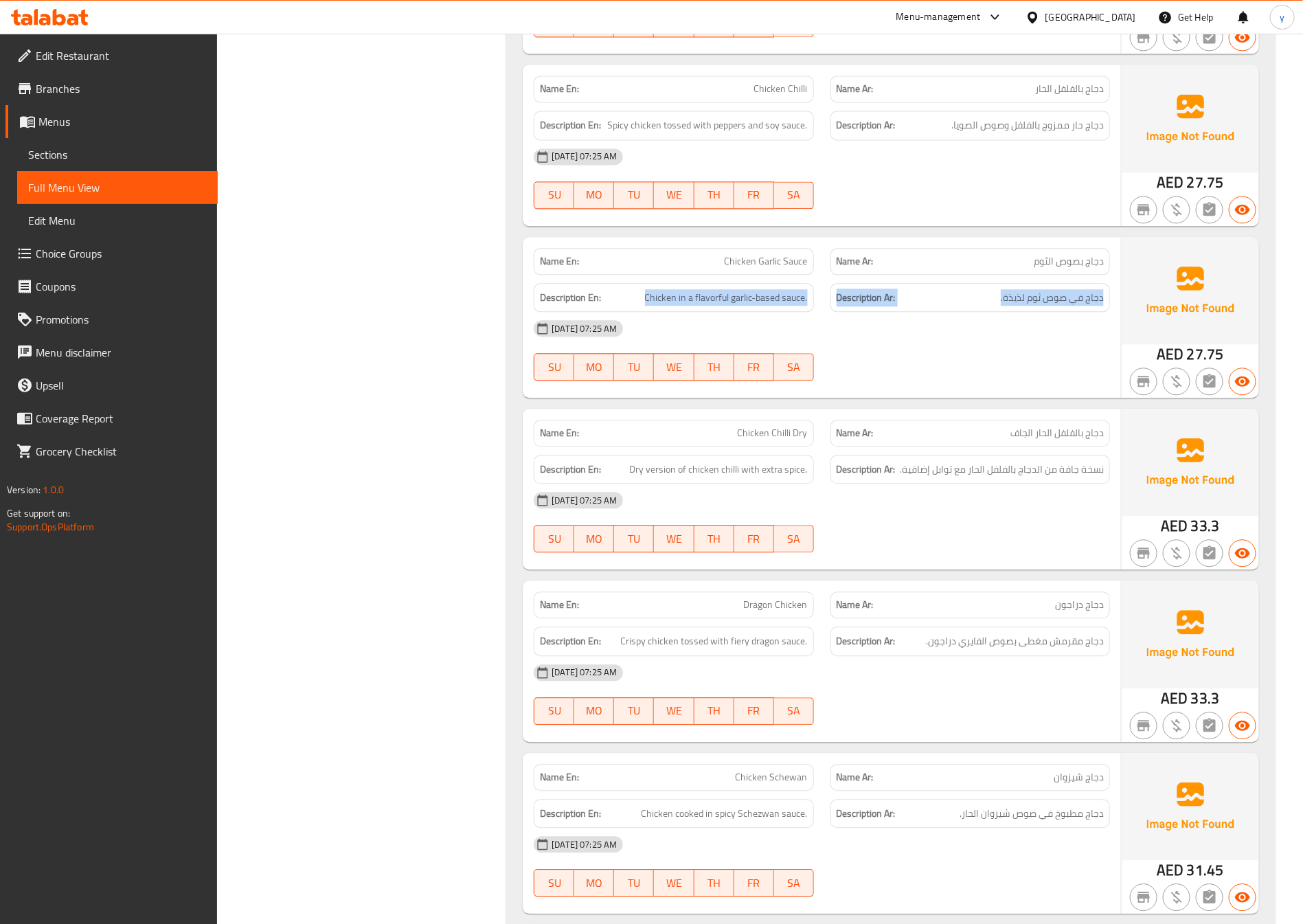
click at [972, 291] on div "Description En: Chicken in a flavorful garlic-based sauce. Description Ar: دجاج…" at bounding box center [822, 297] width 593 height 46
drag, startPoint x: 961, startPoint y: 343, endPoint x: 763, endPoint y: 312, distance: 200.4
click at [961, 345] on div "[DATE] 07:25 AM" at bounding box center [822, 329] width 593 height 33
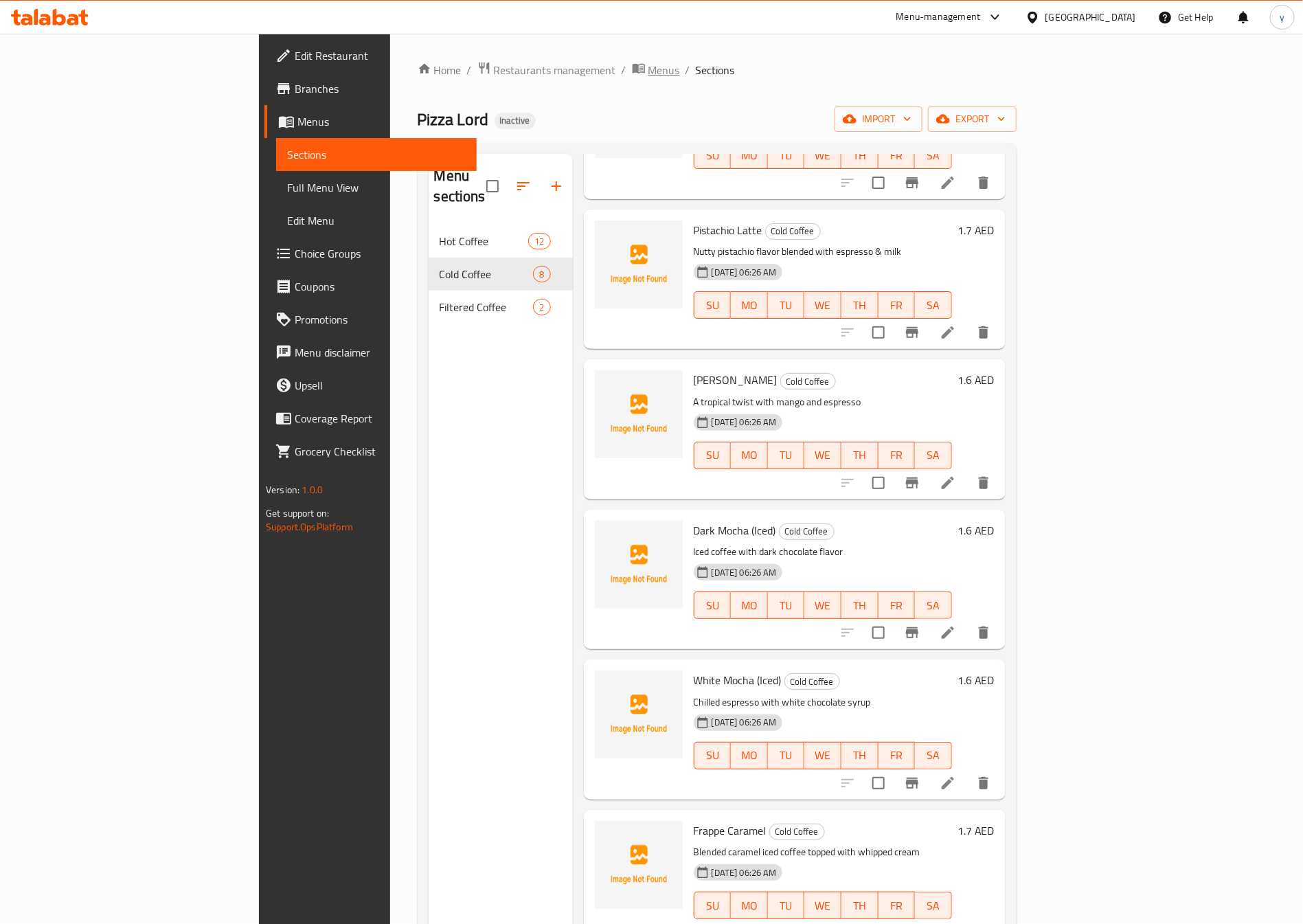
click at [649, 66] on span "Menus" at bounding box center [664, 70] width 32 height 17
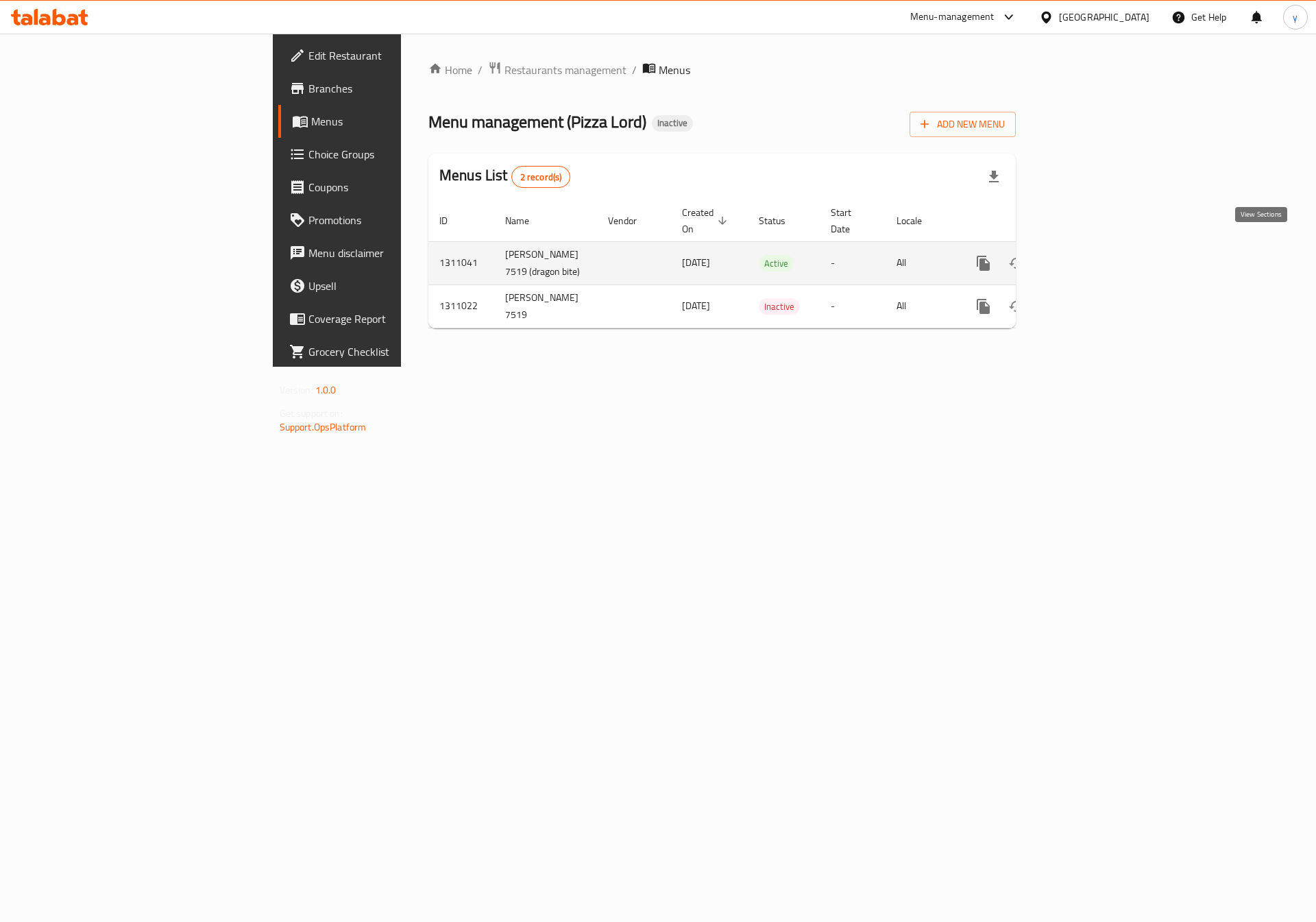
click at [1089, 257] on icon "enhanced table" at bounding box center [1082, 263] width 12 height 12
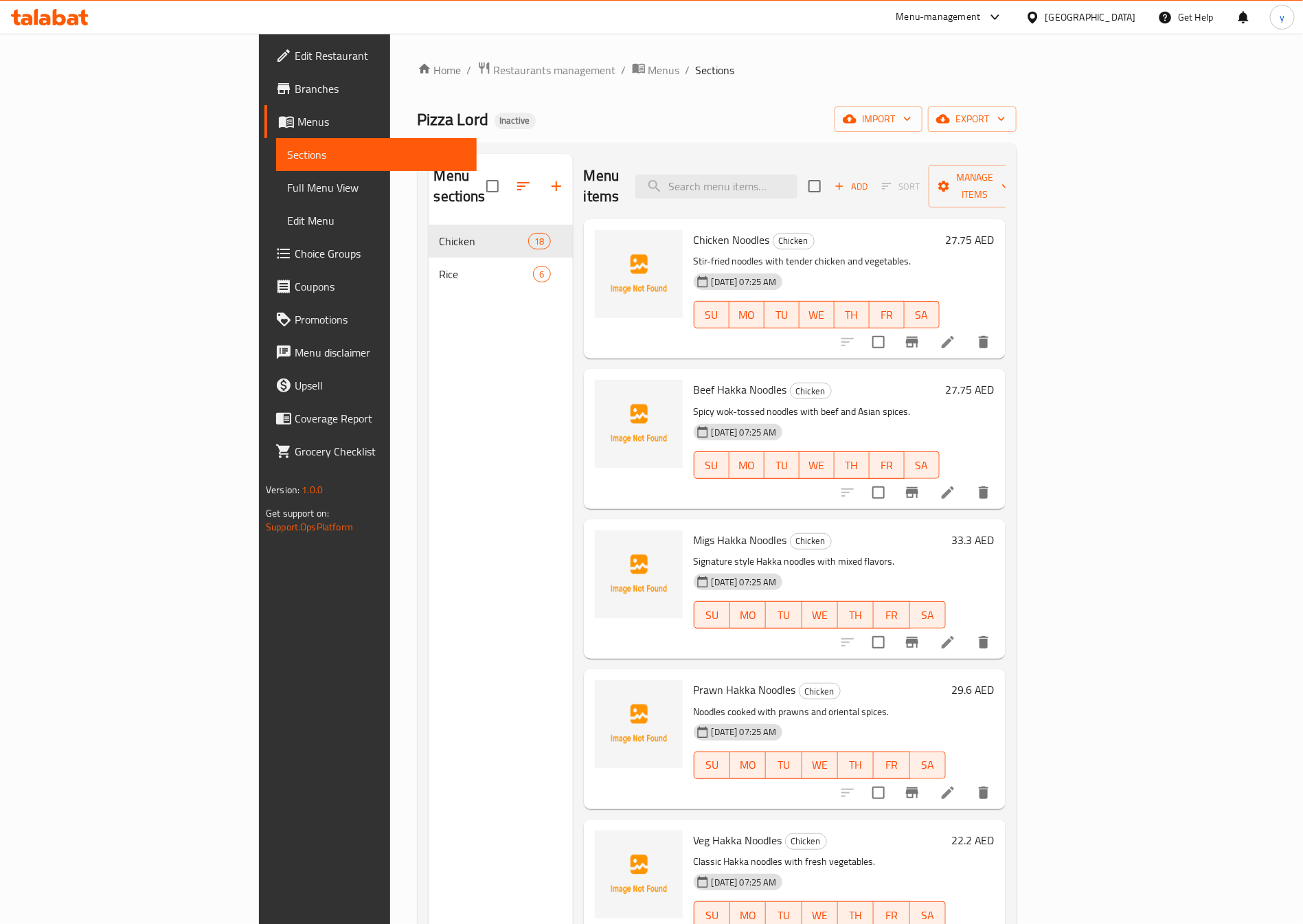
click at [287, 188] on span "Full Menu View" at bounding box center [376, 188] width 179 height 17
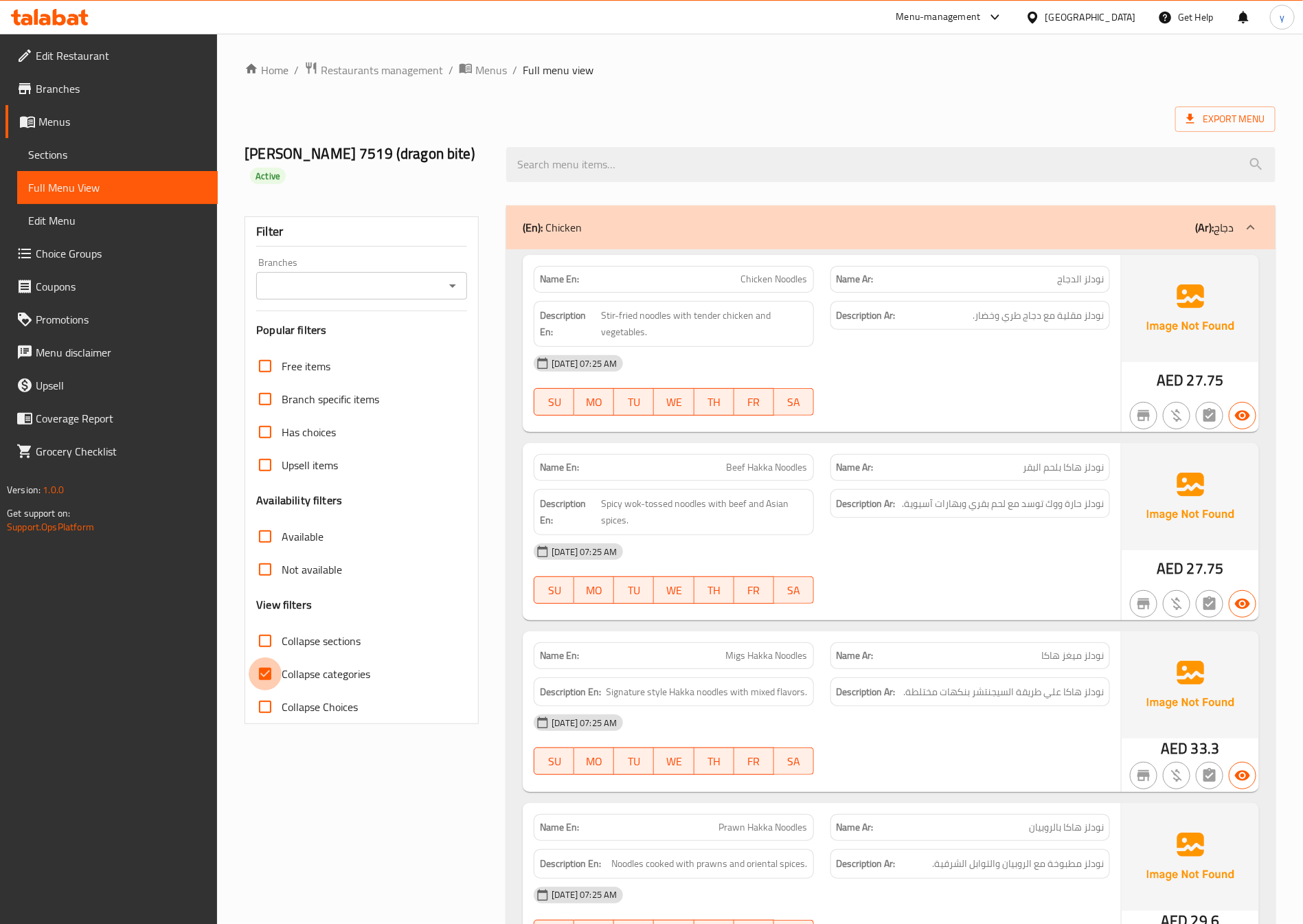
click at [274, 668] on input "Collapse categories" at bounding box center [265, 674] width 33 height 33
checkbox input "false"
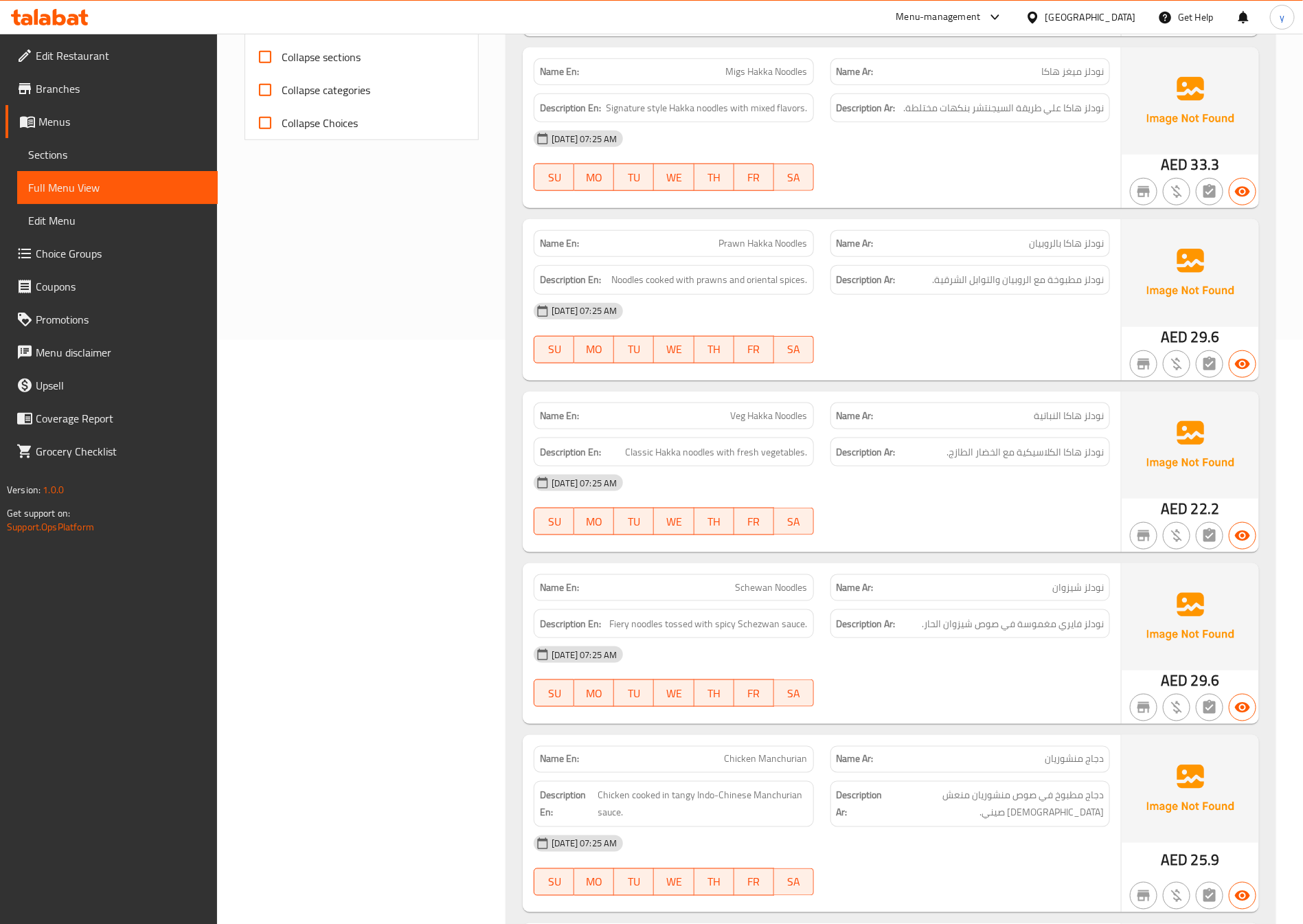
scroll to position [618, 0]
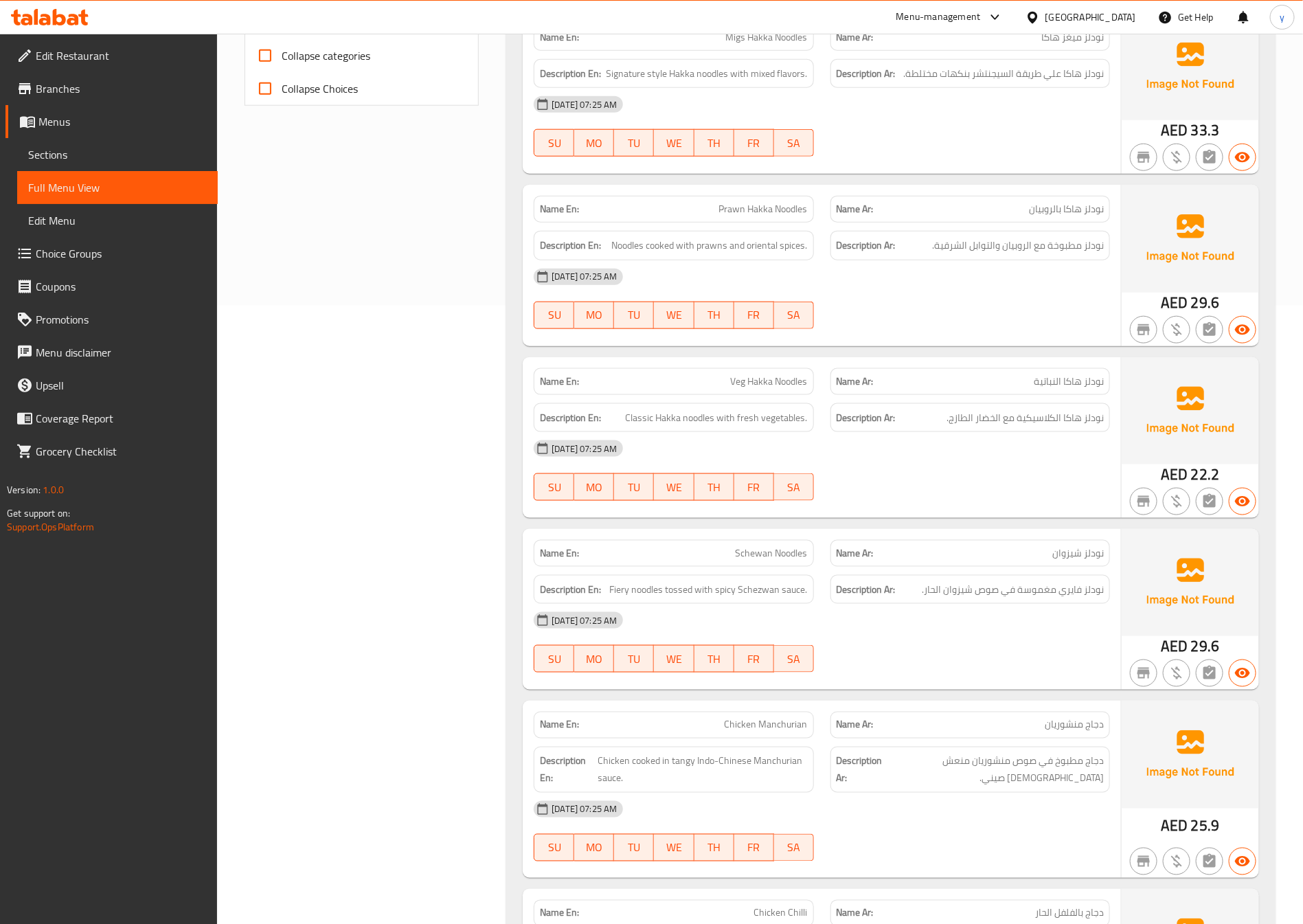
click at [928, 557] on p "Name Ar: [PERSON_NAME]" at bounding box center [971, 553] width 267 height 14
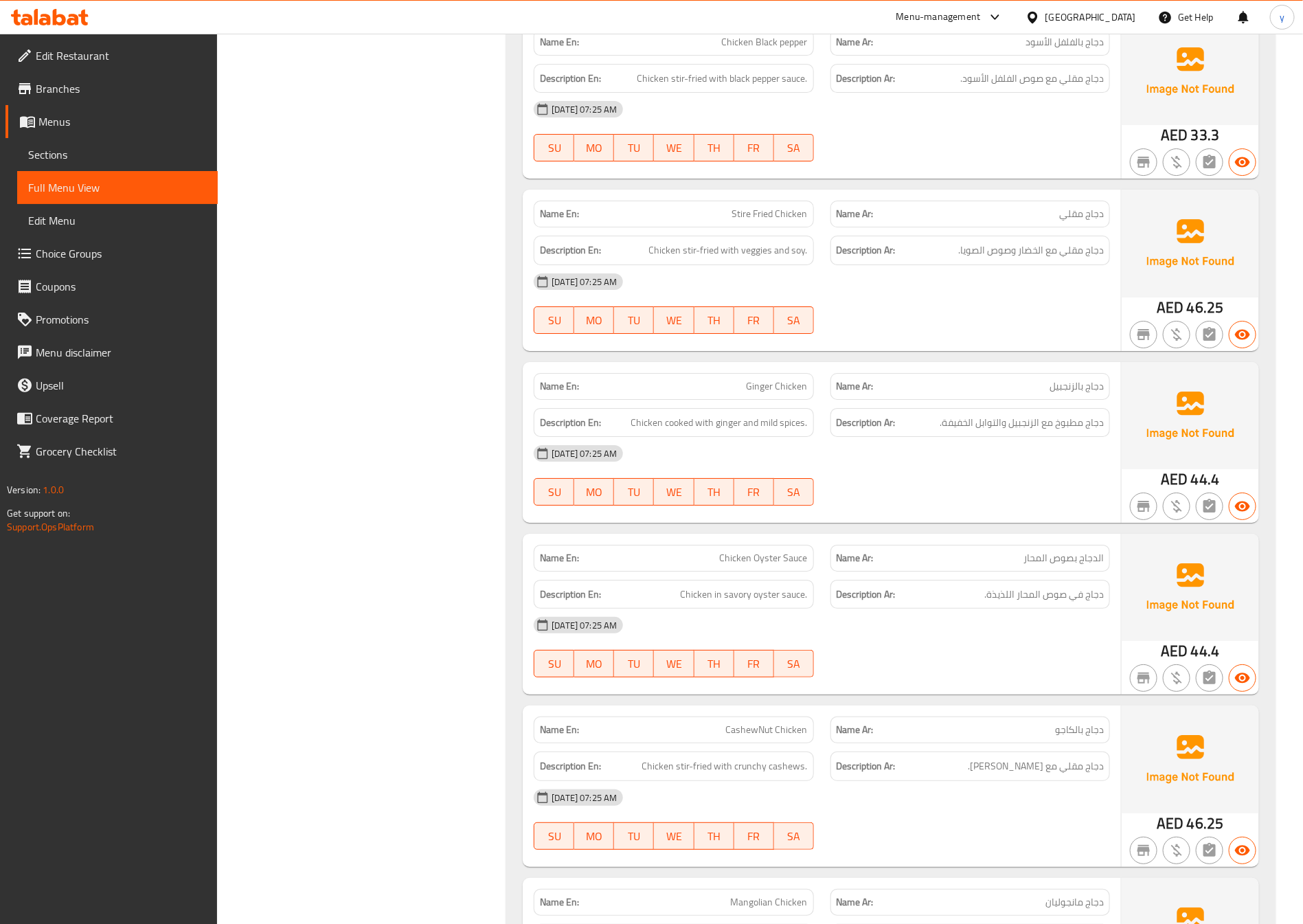
scroll to position [2369, 0]
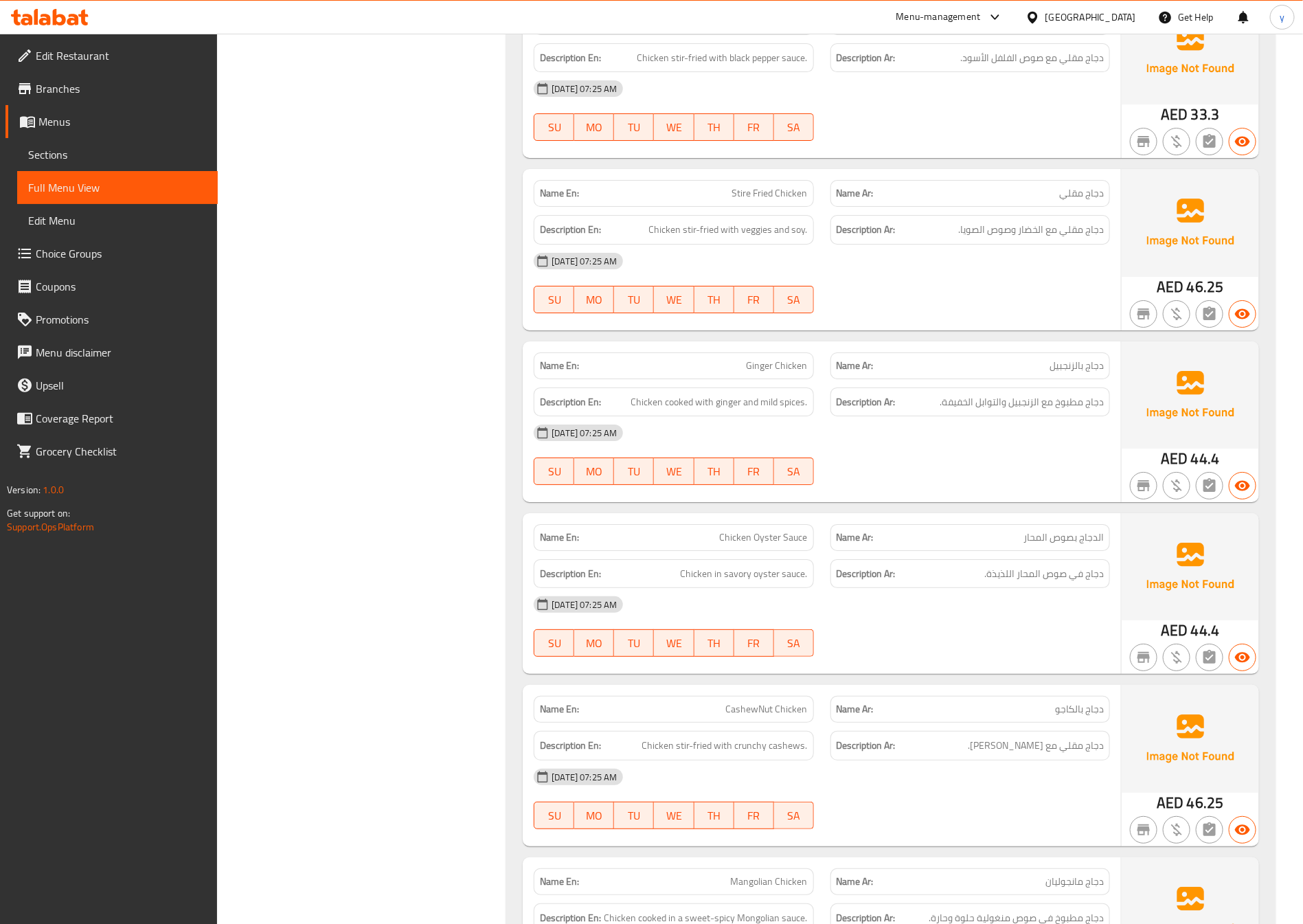
click at [844, 754] on strong "Description Ar:" at bounding box center [866, 746] width 59 height 17
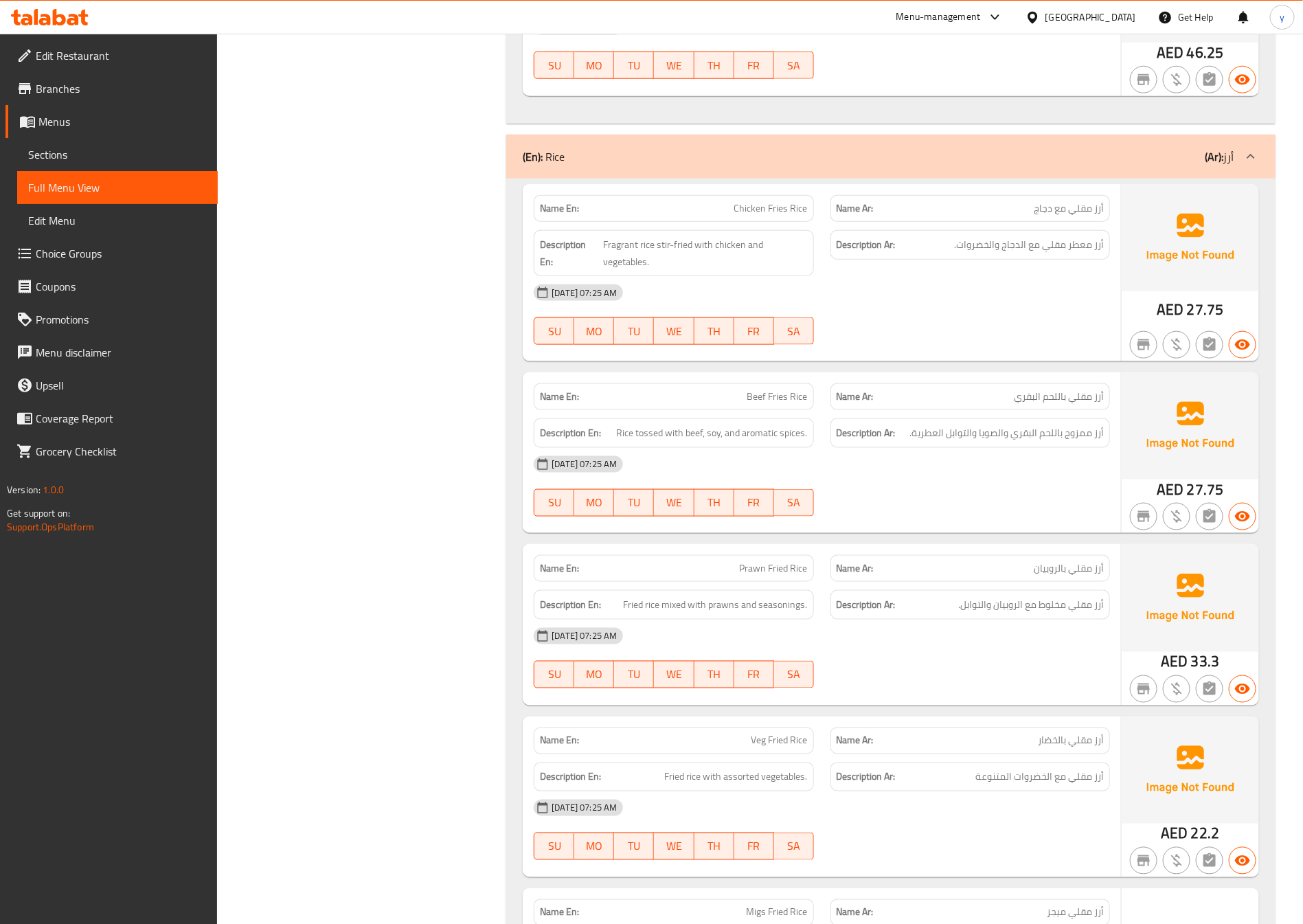
scroll to position [3400, 0]
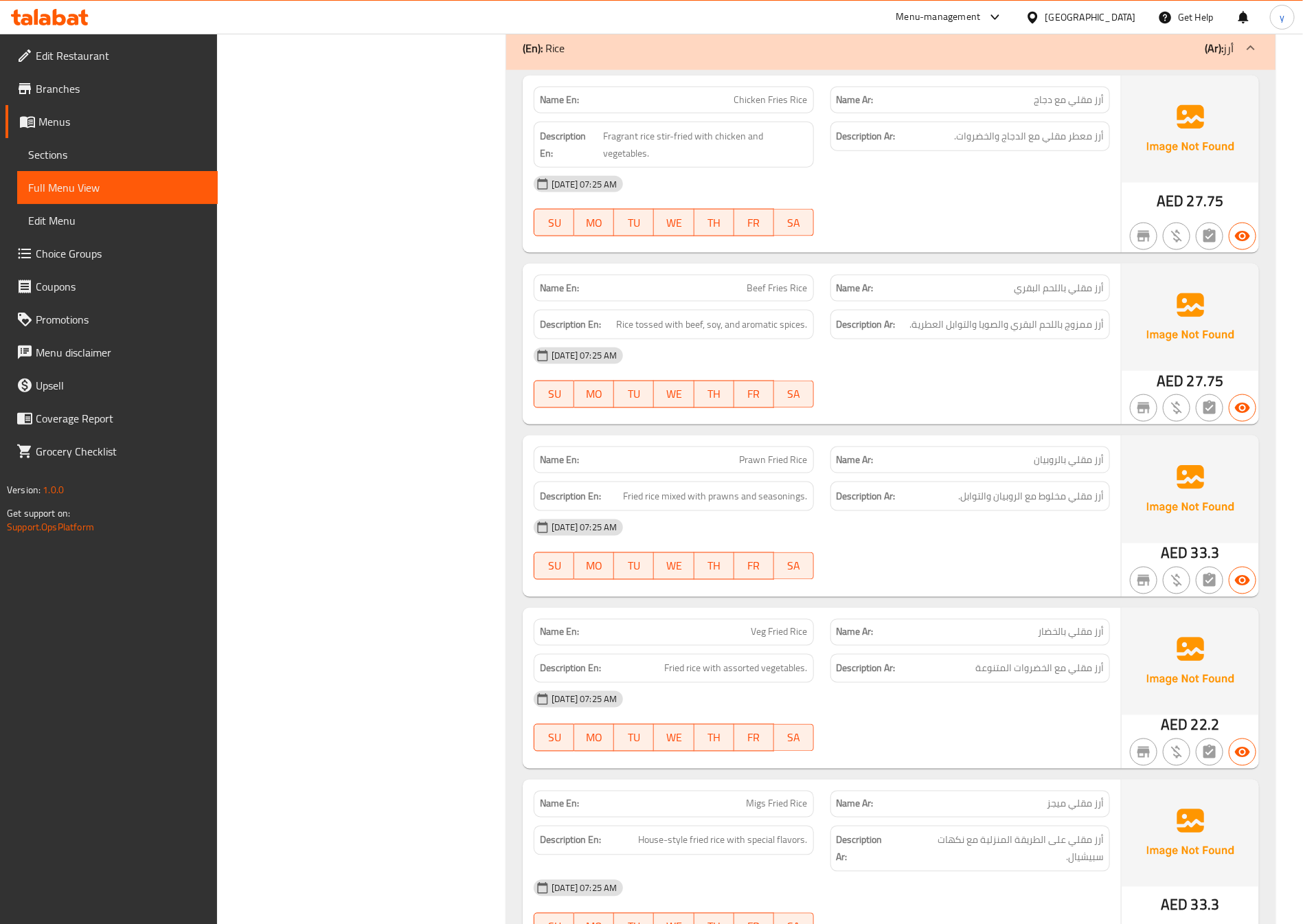
click at [945, 324] on div "Description Ar: أرز ممزوج باللحم البقري والصويا والتوابل العطرية." at bounding box center [970, 324] width 296 height 46
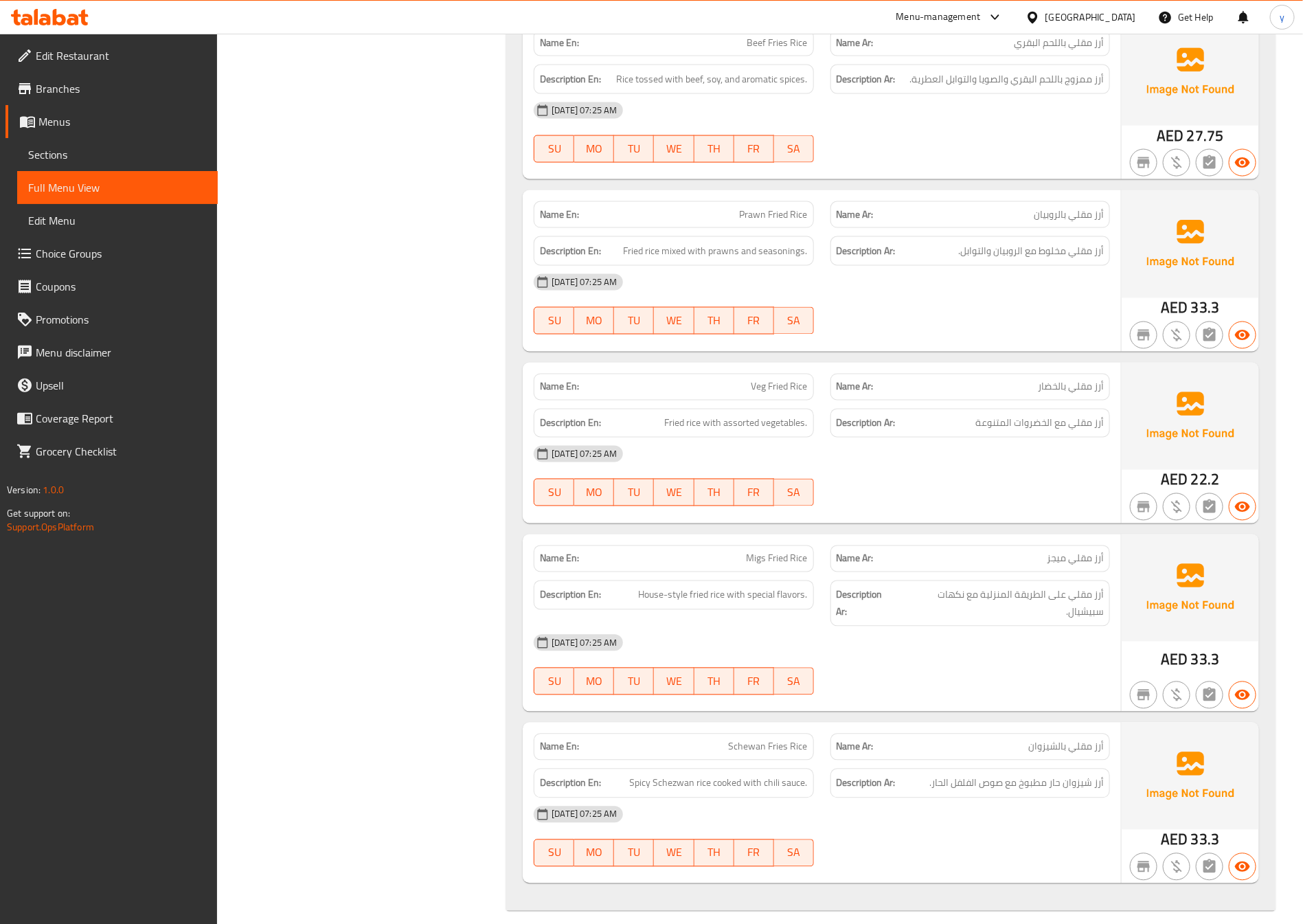
scroll to position [3662, 0]
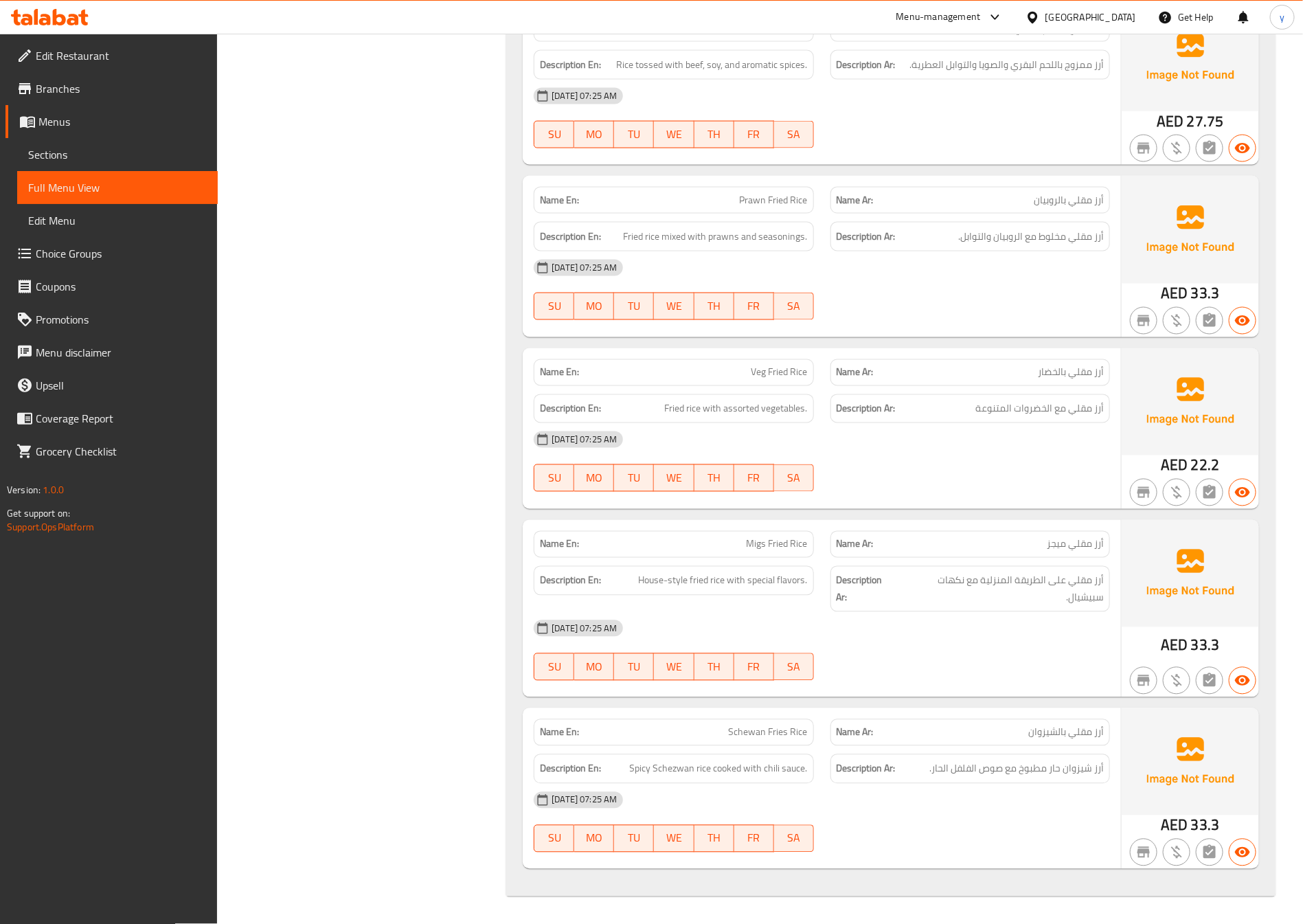
click at [1022, 740] on div "Name Ar: أرز مقلي بالشيزوان" at bounding box center [970, 732] width 280 height 27
